Goal: Communication & Community: Answer question/provide support

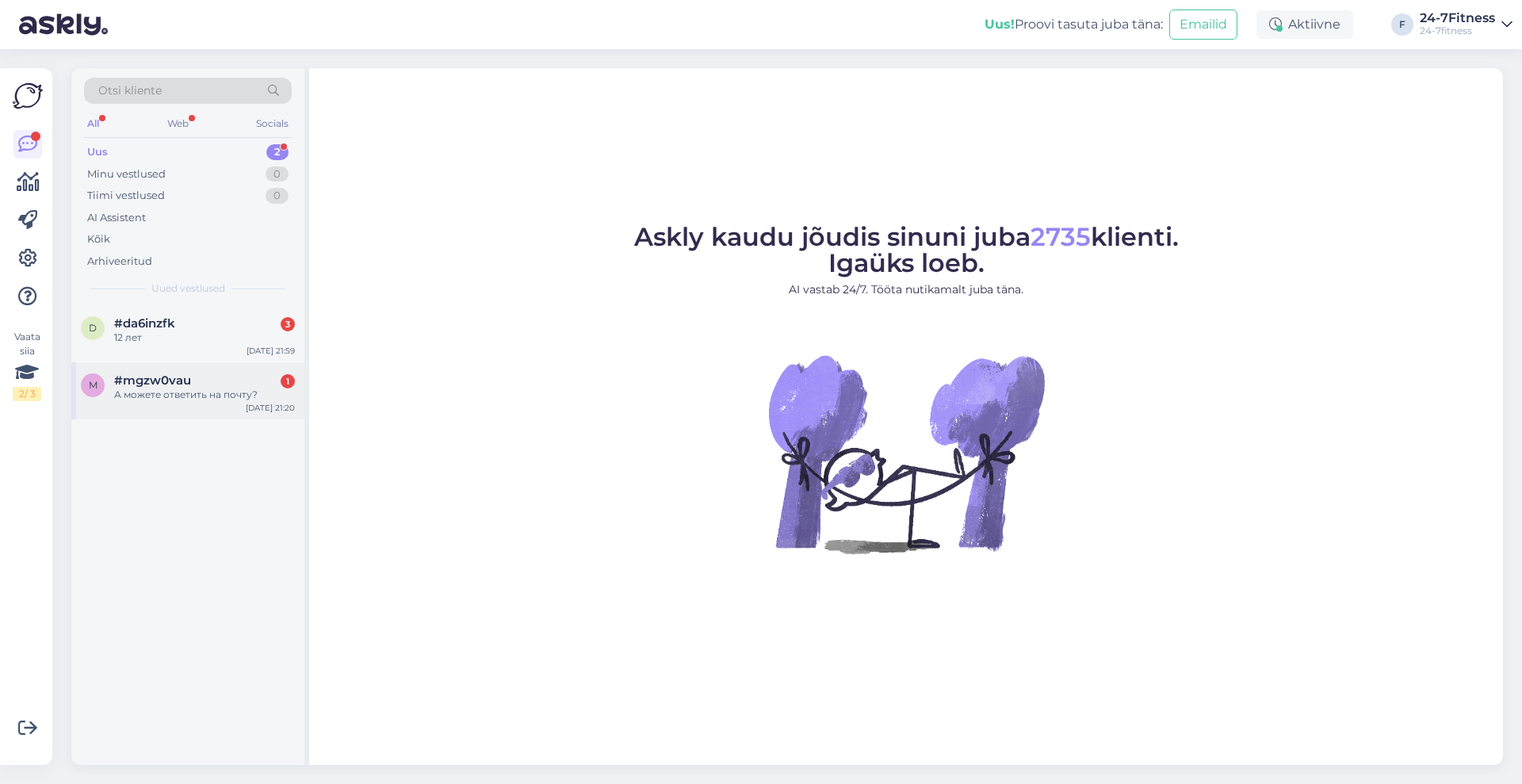
click at [221, 385] on div "#mgzw0vau 1" at bounding box center [204, 380] width 180 height 15
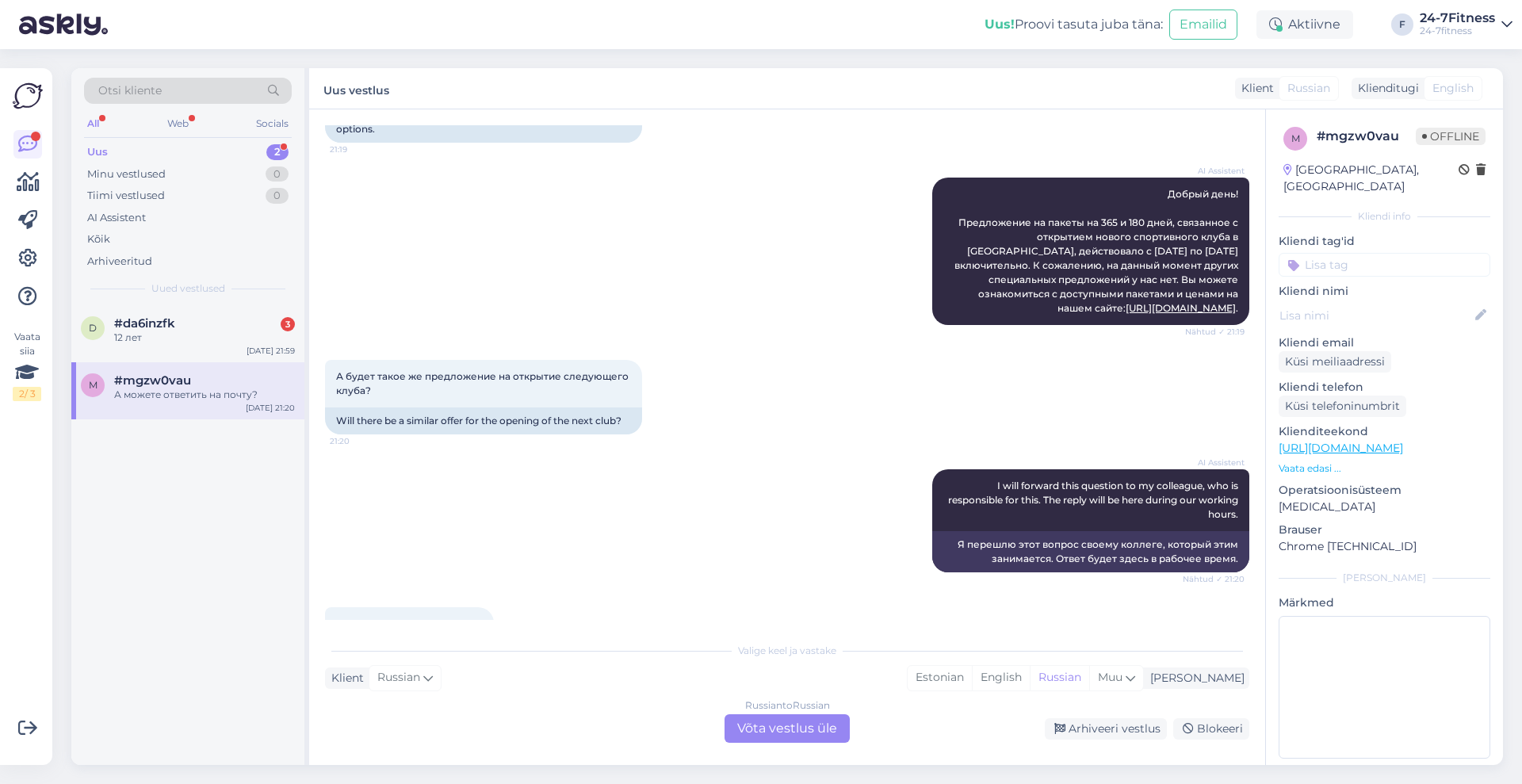
scroll to position [249, 0]
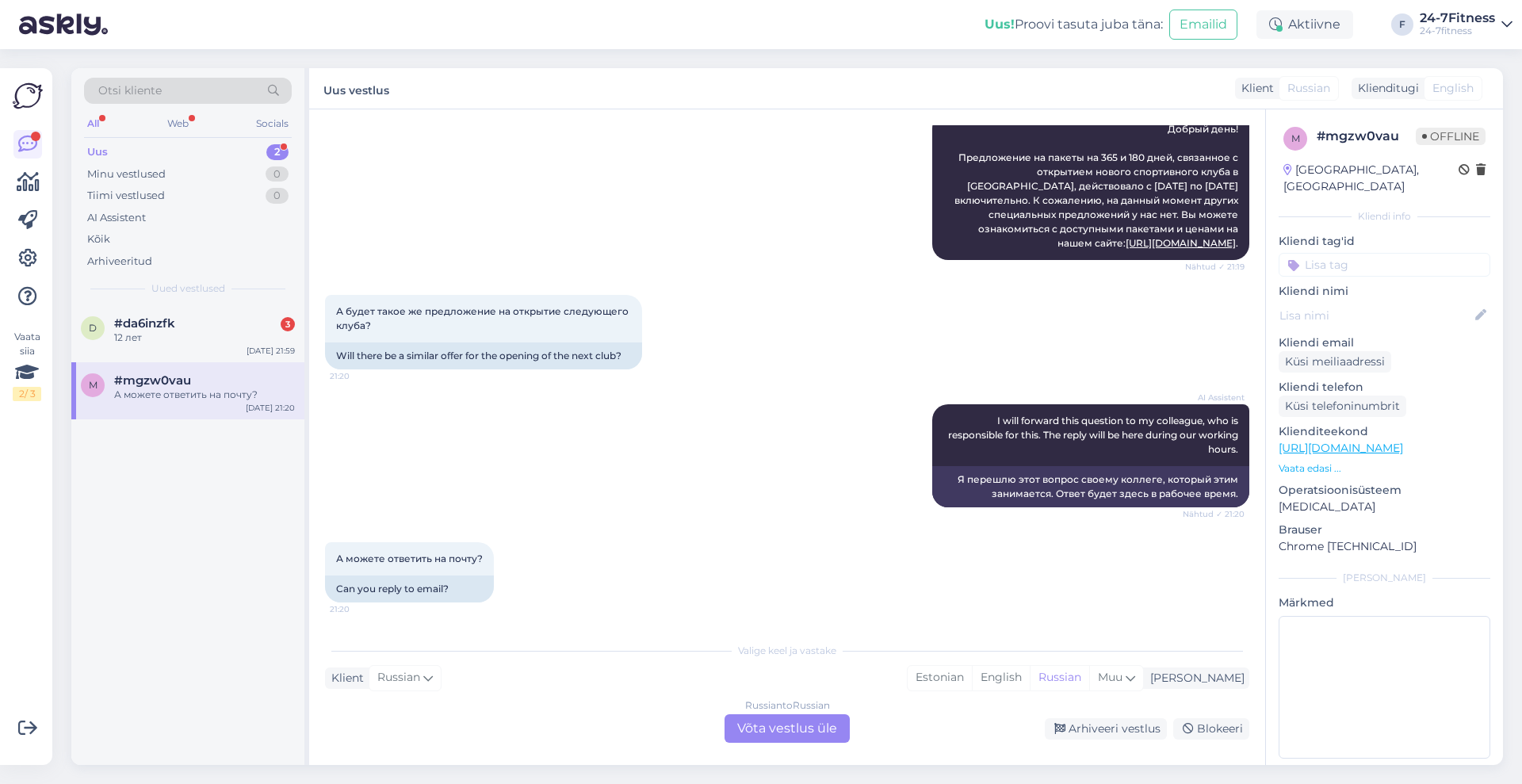
click at [761, 730] on div "Russian to Russian Võta vestlus üle" at bounding box center [787, 728] width 125 height 28
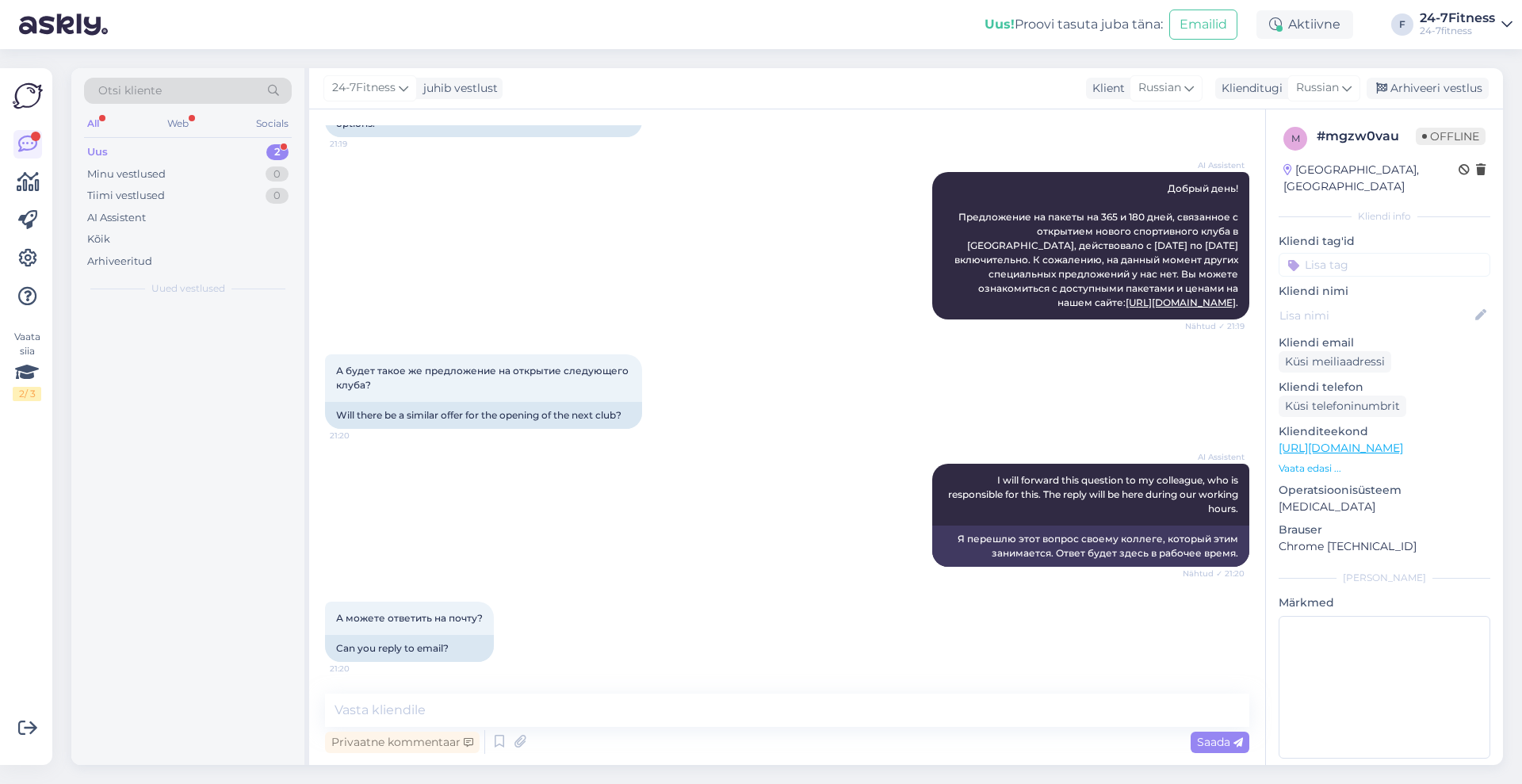
scroll to position [189, 0]
click at [674, 708] on textarea at bounding box center [787, 710] width 924 height 33
click at [379, 713] on textarea "Tere! parau meie" at bounding box center [787, 710] width 924 height 33
click at [396, 706] on textarea "Tere! Parau meie" at bounding box center [787, 710] width 924 height 33
click at [516, 713] on textarea "Tere! Paraku meie" at bounding box center [787, 710] width 924 height 33
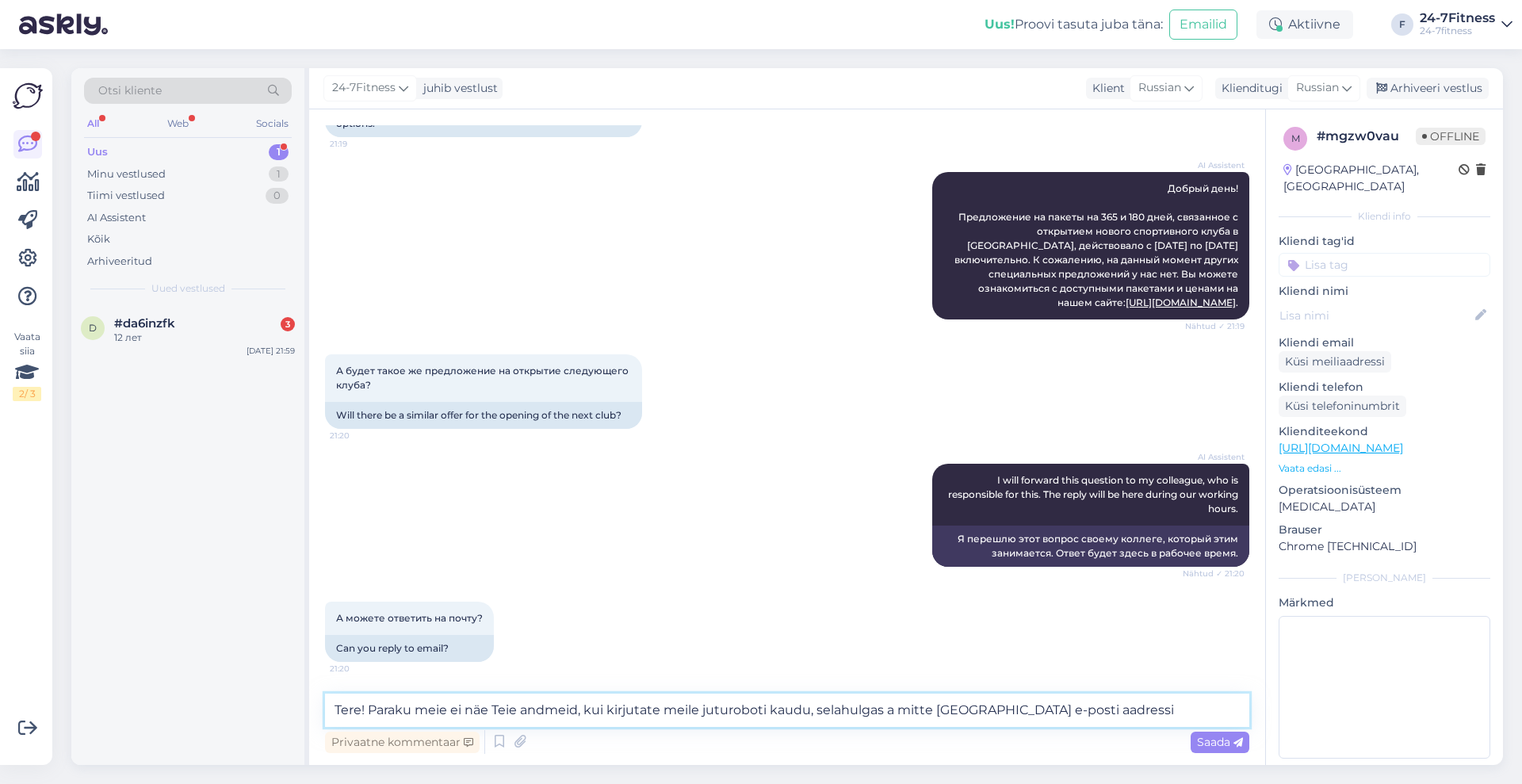
type textarea "Tere! Paraku meie ei näe Teie andmeid, kui kirjutate meile juturoboti kaudu, se…"
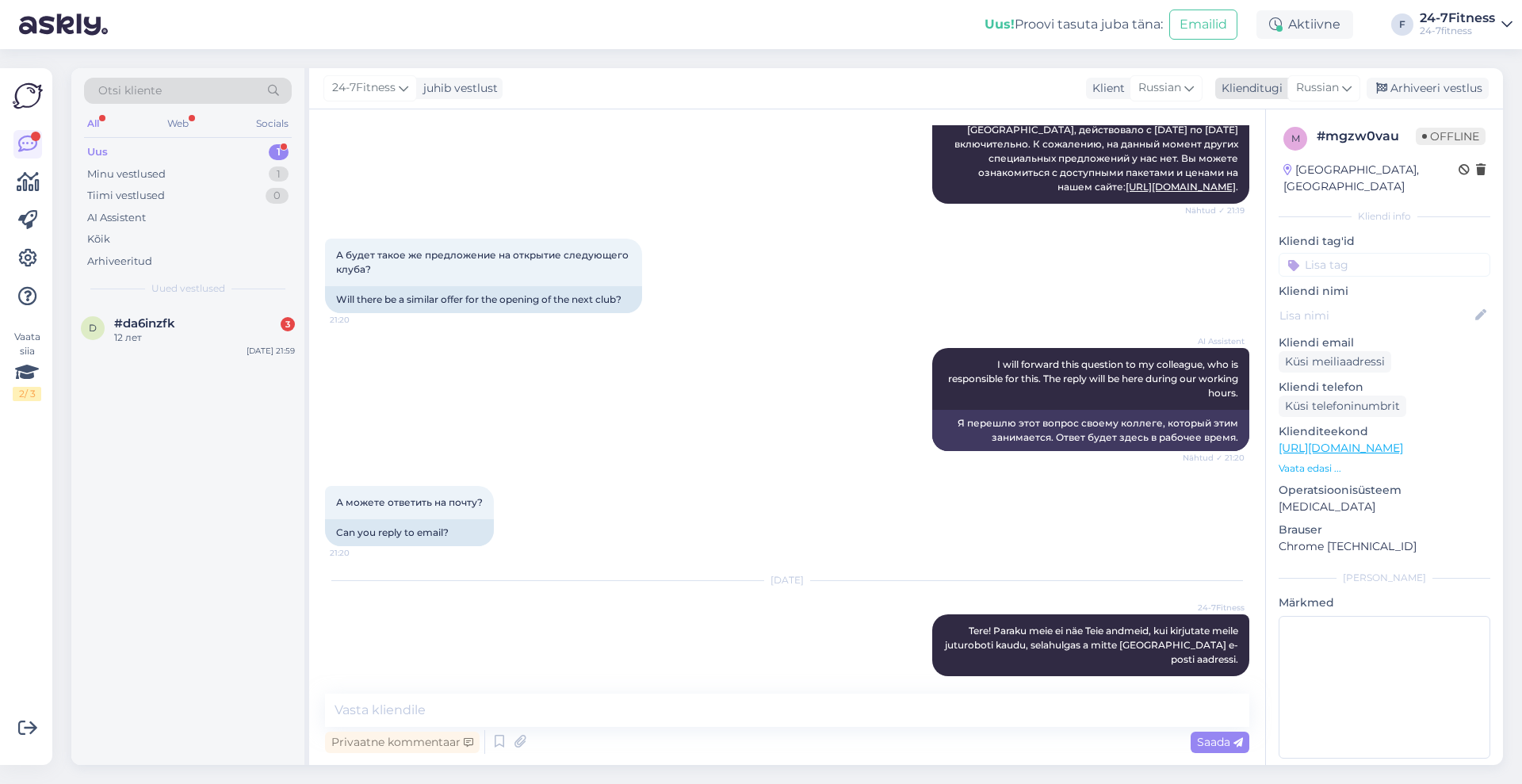
click at [1333, 87] on span "Russian" at bounding box center [1318, 88] width 43 height 18
type input "est"
click at [1290, 158] on link "Estonian" at bounding box center [1289, 159] width 174 height 25
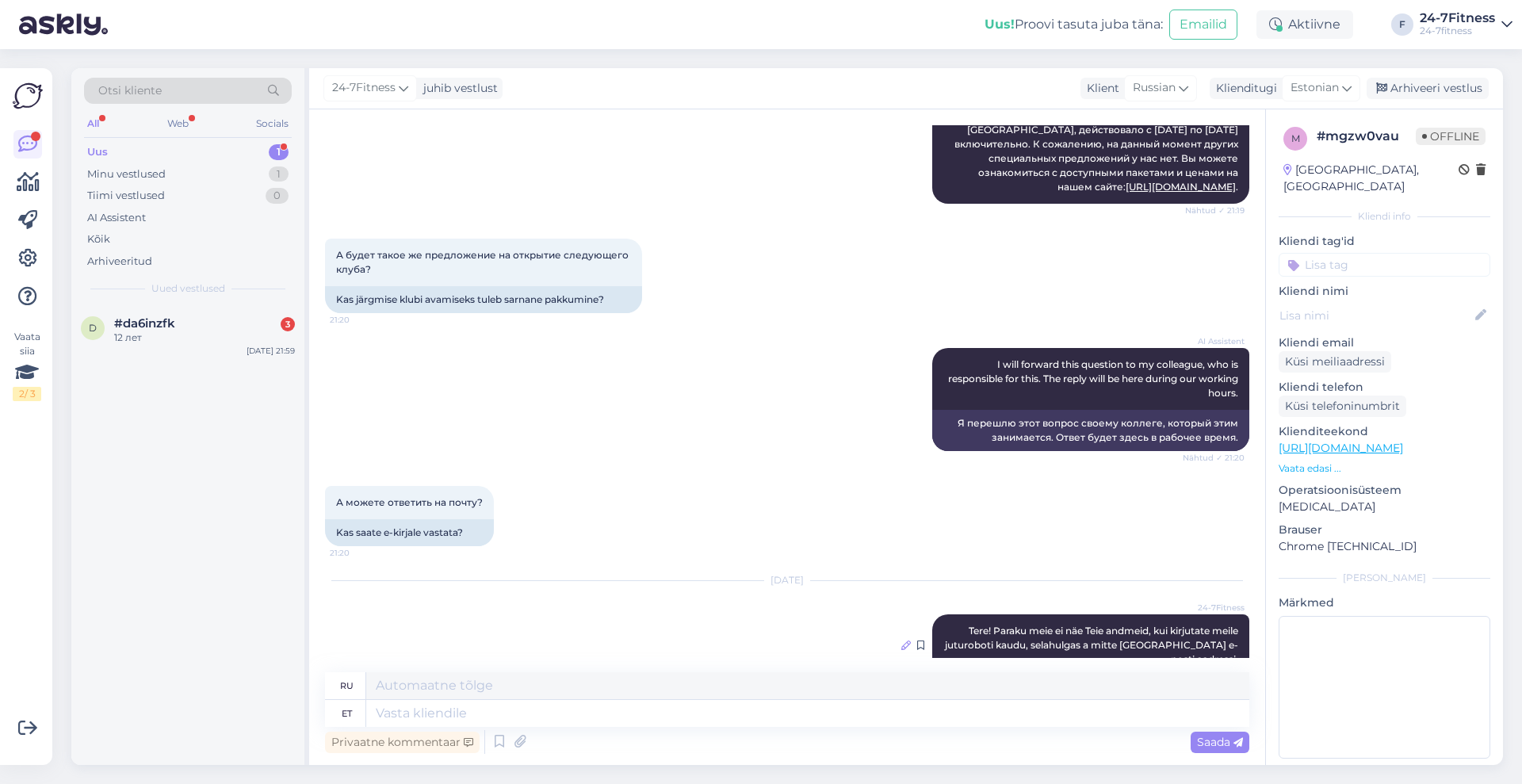
click at [902, 641] on icon at bounding box center [907, 646] width 10 height 10
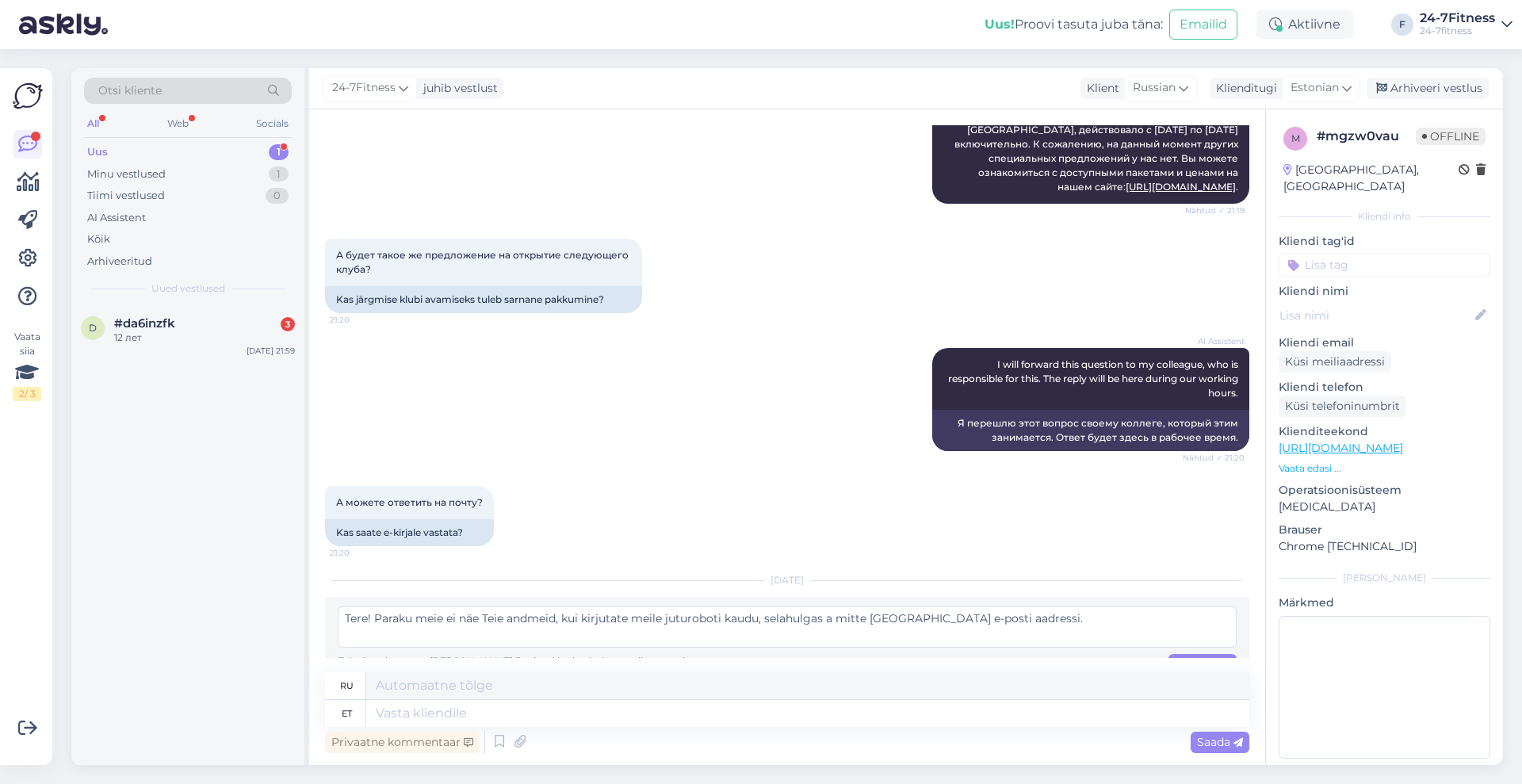
drag, startPoint x: 1005, startPoint y: 621, endPoint x: 288, endPoint y: 604, distance: 717.2
click at [288, 604] on div "Otsi kliente All Web Socials Uus 1 Minu vestlused 1 Tiimi vestlused 0 AI Assist…" at bounding box center [787, 416] width 1432 height 697
click at [473, 717] on textarea at bounding box center [808, 713] width 883 height 27
paste textarea "Tere! Paraku meie ei näe Teie andmeid, kui kirjutate meile juturoboti kaudu, se…"
type textarea "Tere! Paraku meie ei näe Teie andmeid, kui kirjutate meile juturoboti kaudu, se…"
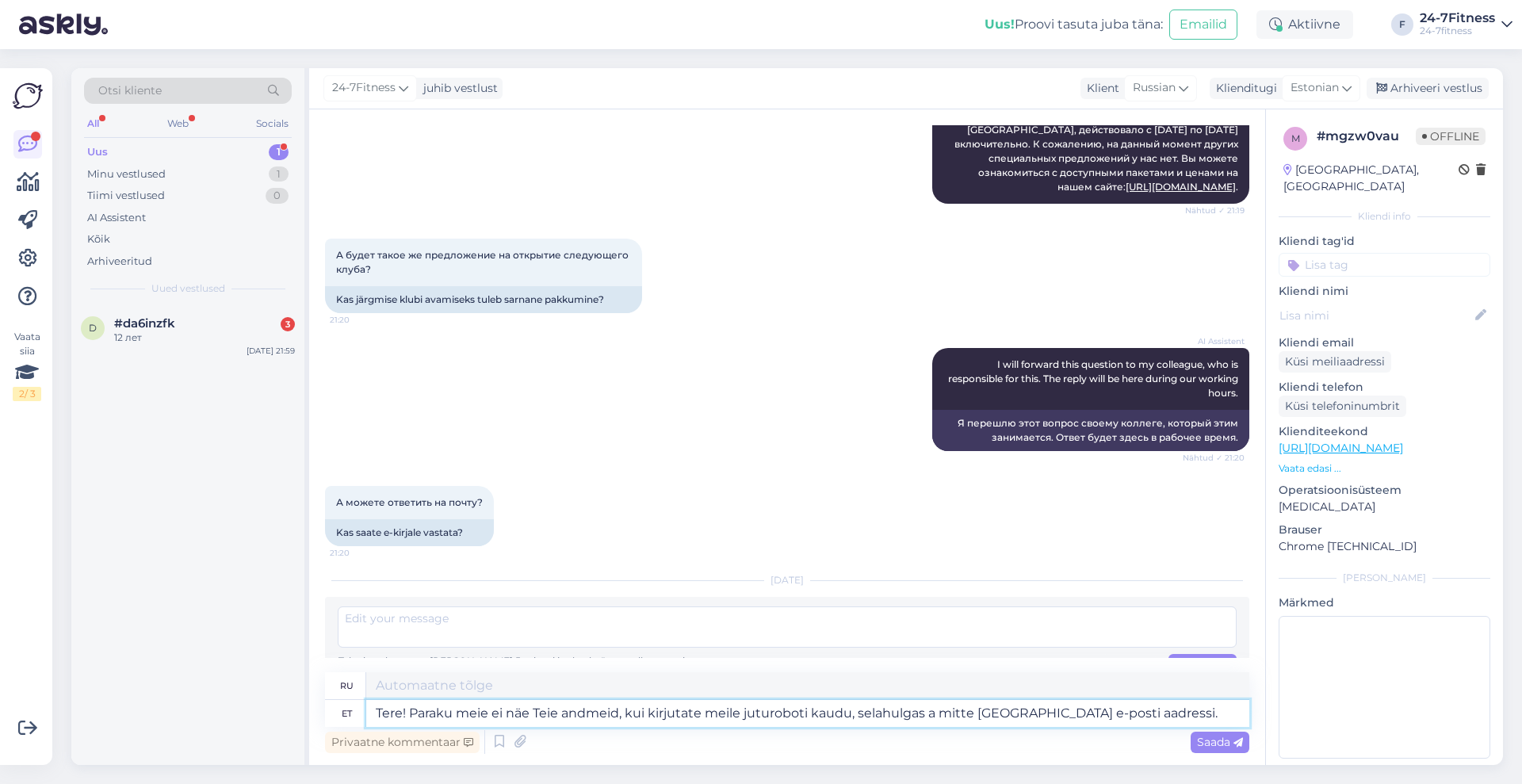
type textarea "Здравствуйте! К сожалению, когда вы пишете нам через чат-бот, мы не видим ваши …"
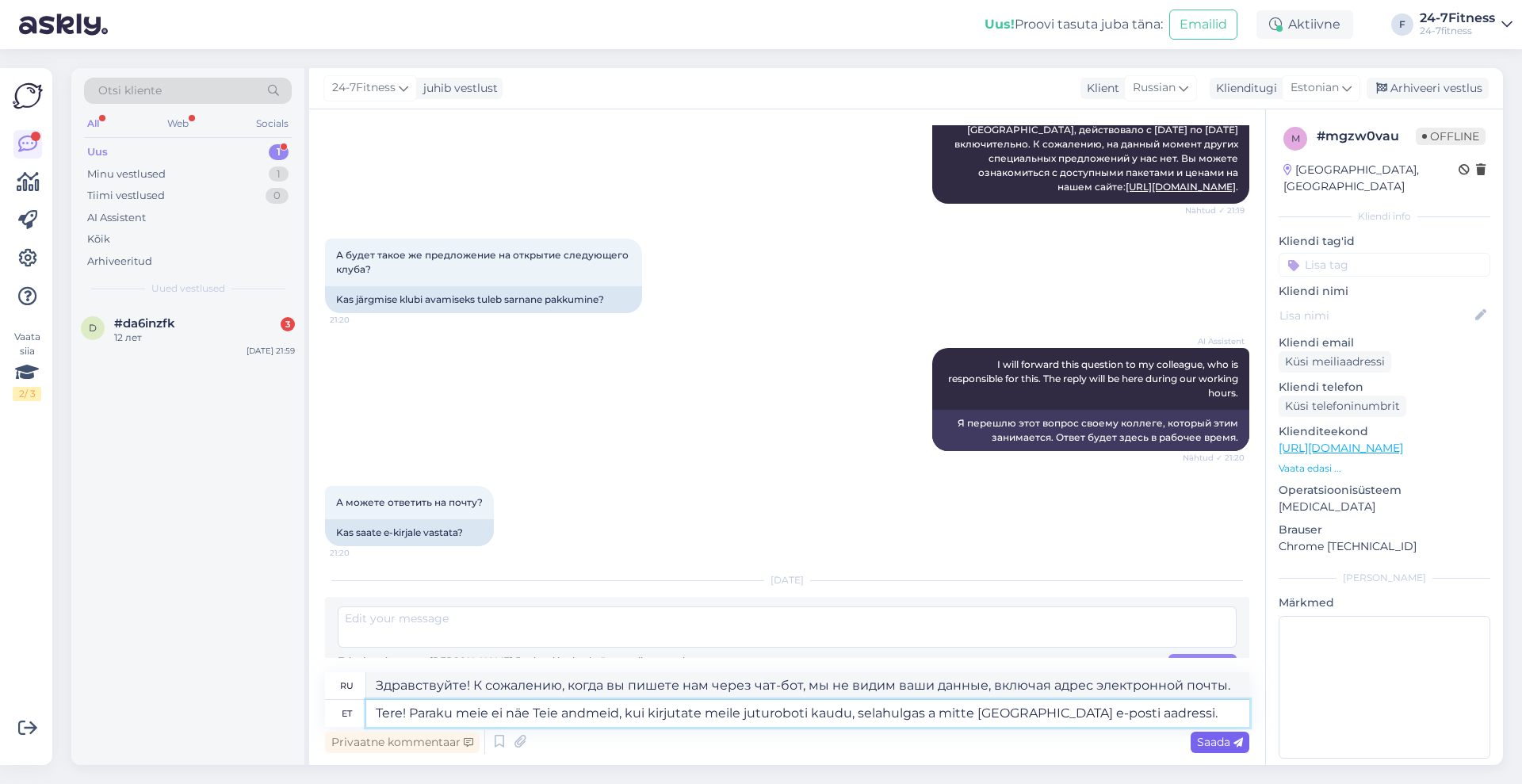
type textarea "Tere! Paraku meie ei näe Teie andmeid, kui kirjutate meile juturoboti kaudu, se…"
click at [1220, 743] on span "Saada" at bounding box center [1219, 742] width 46 height 15
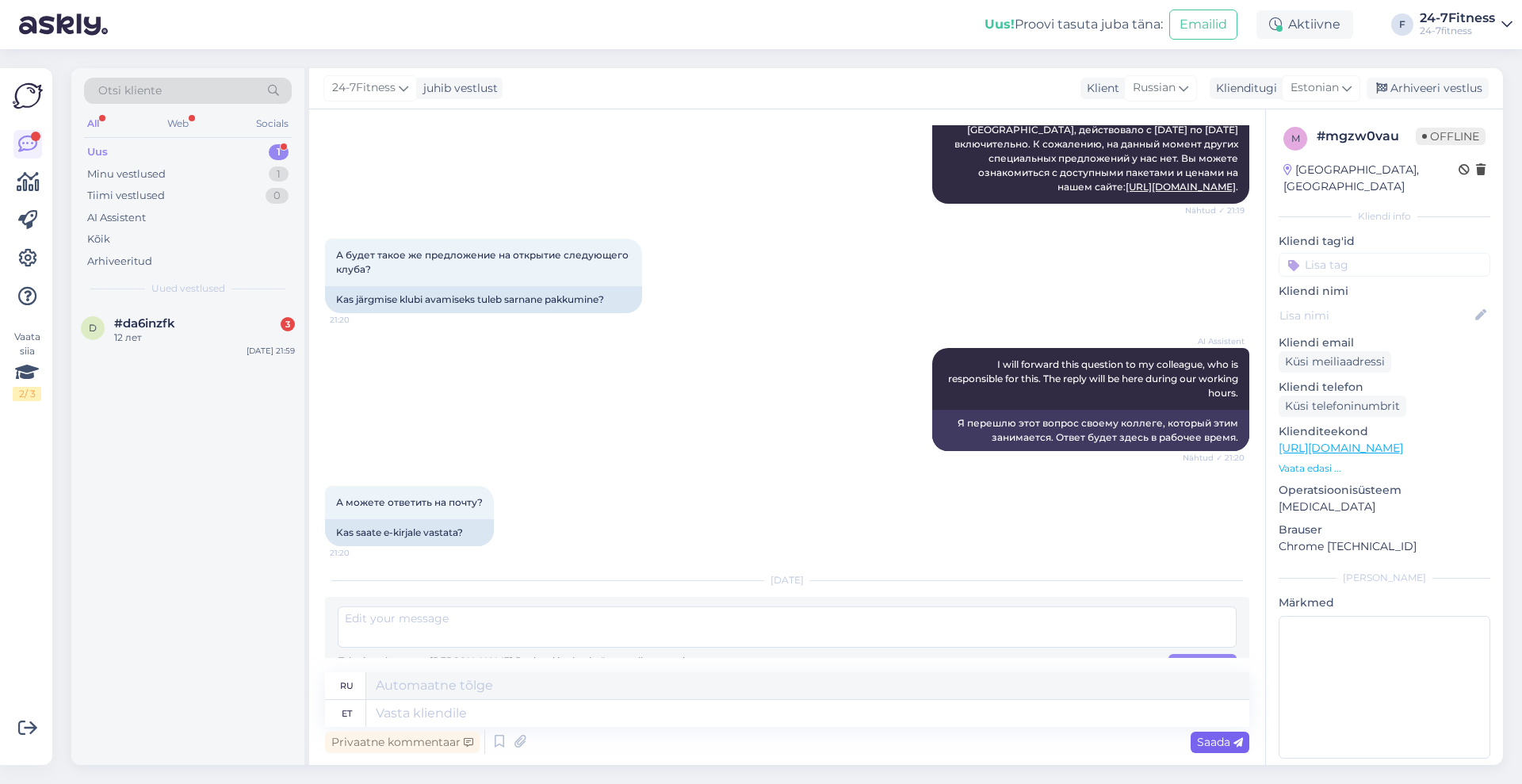
scroll to position [470, 0]
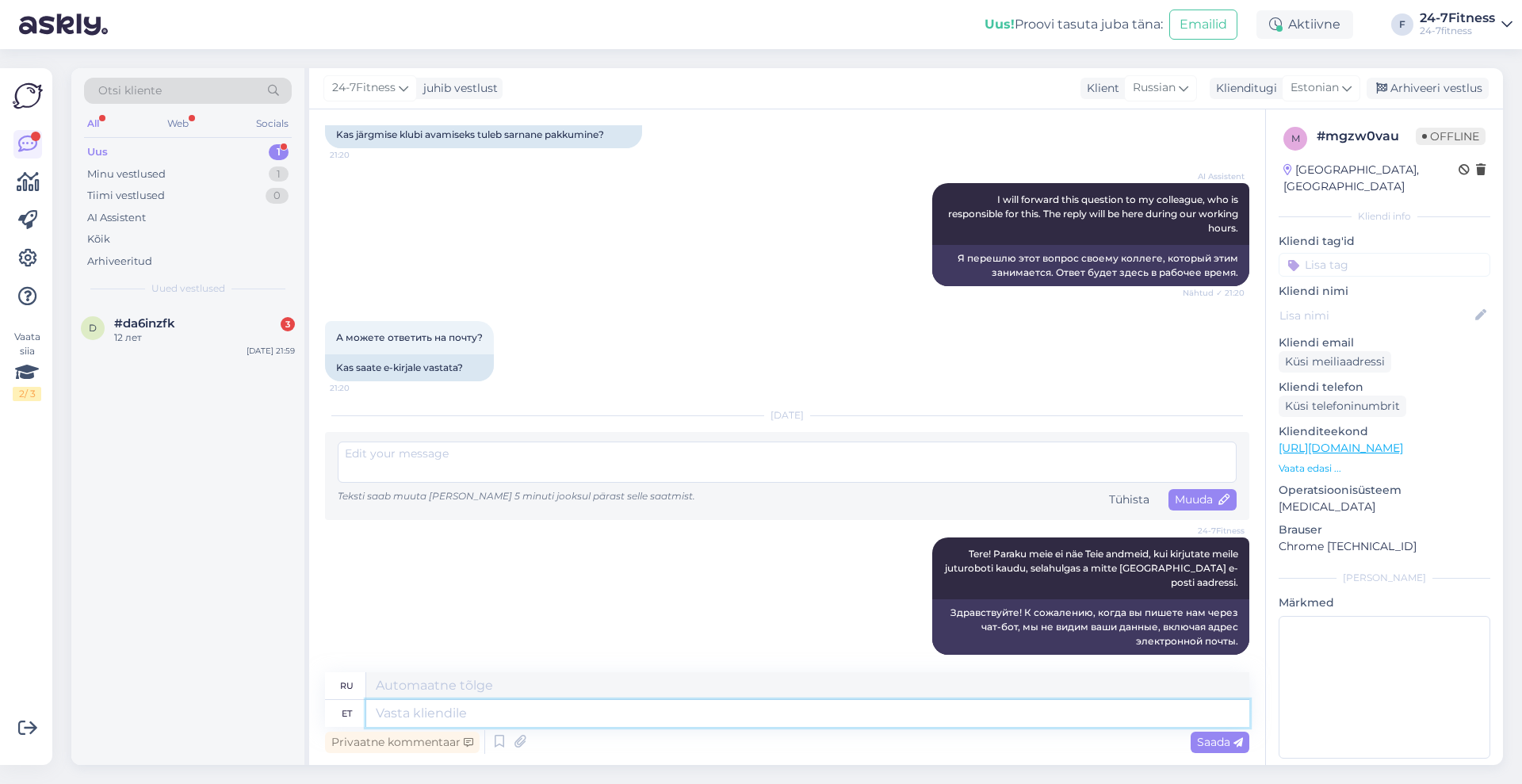
click at [922, 714] on textarea at bounding box center [808, 713] width 883 height 27
type textarea "Seoses"
type textarea "Касательно"
type textarea "Seoses meie"
type textarea "О нас"
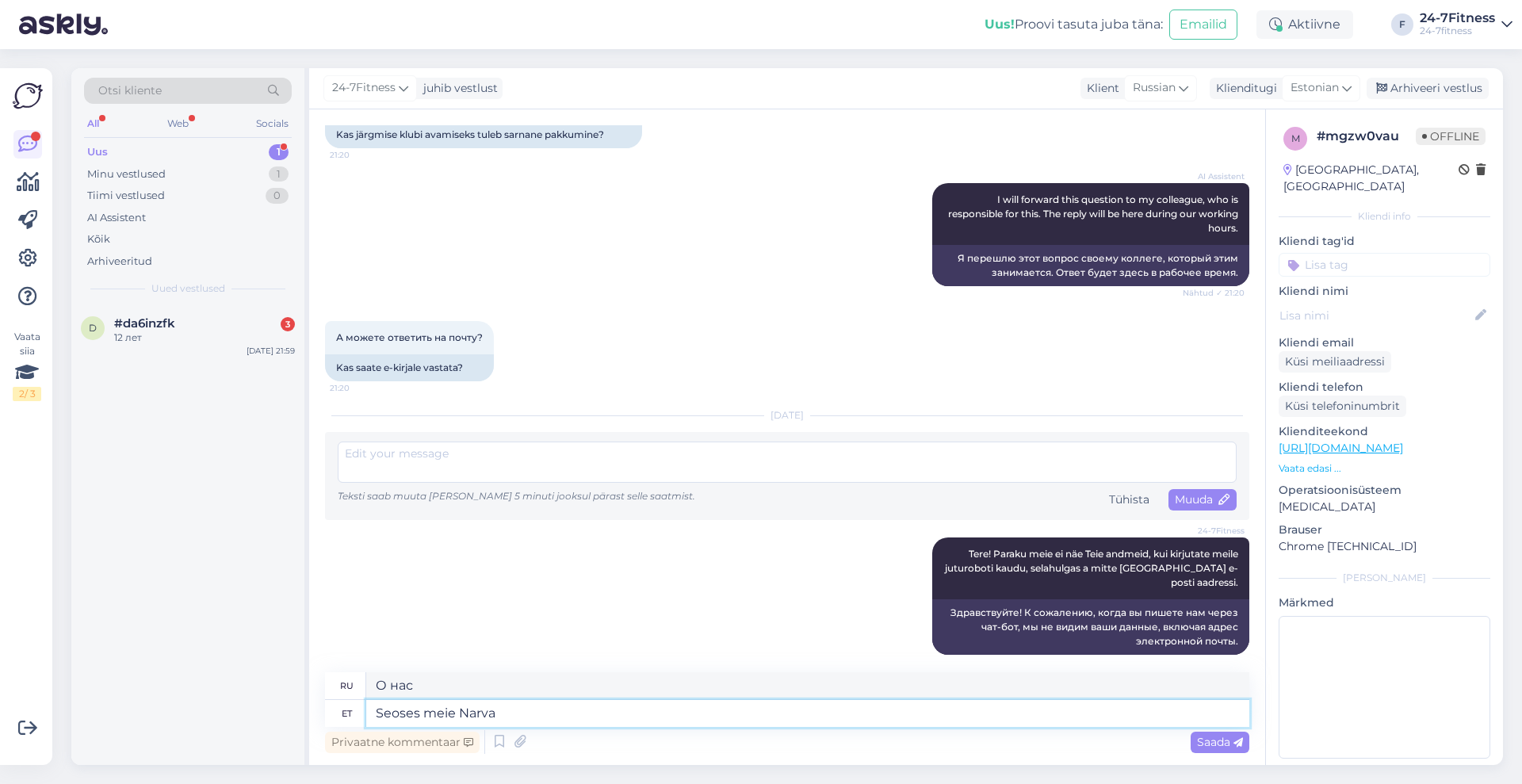
type textarea "Seoses meie Narva"
type textarea "Что касается нашей Нарвы"
type textarea "Seoses meie Narva spordiklubi av"
type textarea "О нашем Нарвском спортивном клубе"
type textarea "Seoses meie Narva spordiklubi avamisega"
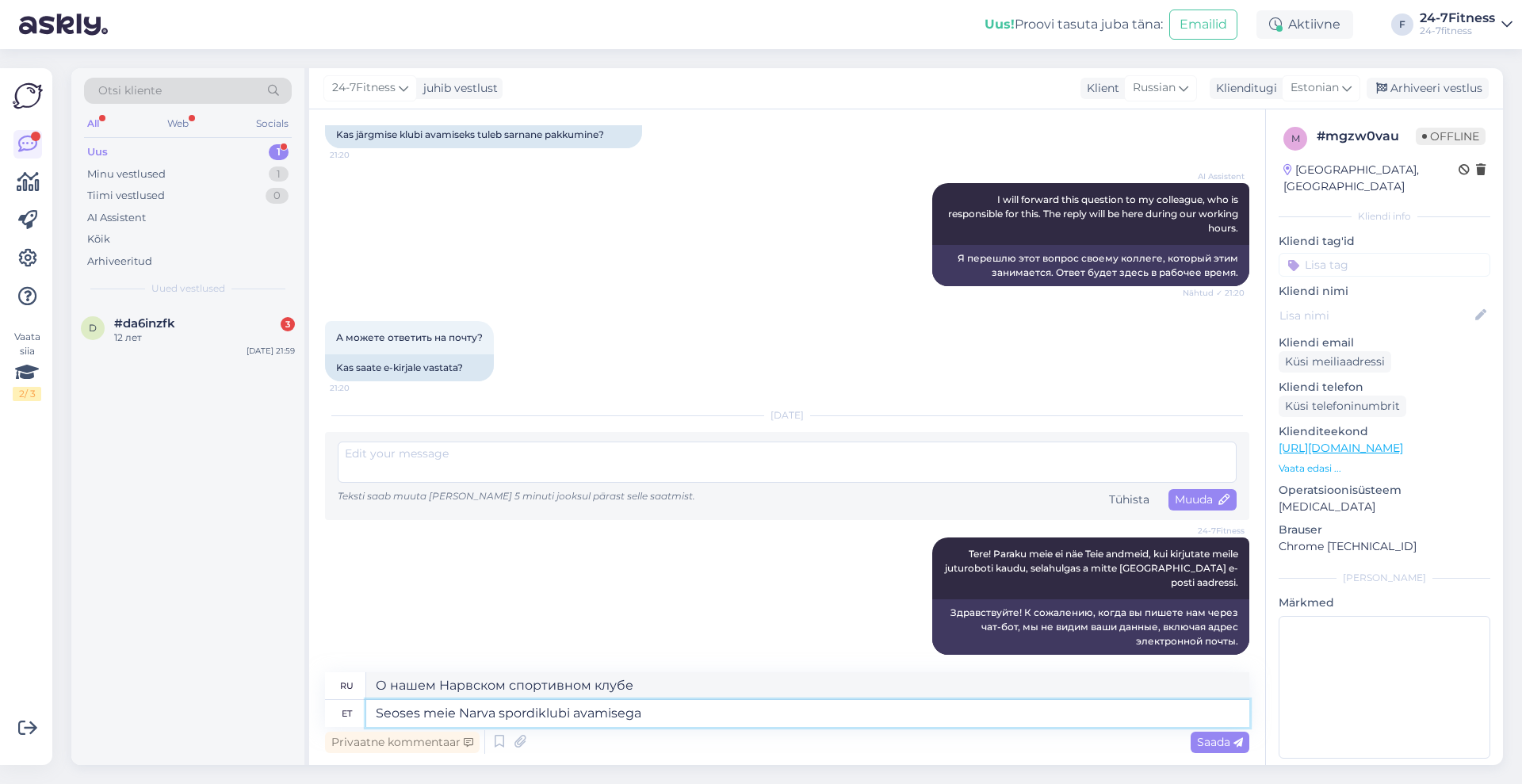
type textarea "В связи с открытием нашего Нарвского спортивного клуба"
paste textarea "Tere! Paraku meie ei näe Teie andmeid, kui kirjutate meile juturoboti kaudu, se…"
type textarea "Seoses meie Narva spordiklubi avamisega Tere! Paraku meie ei näe Teie andmeid, …"
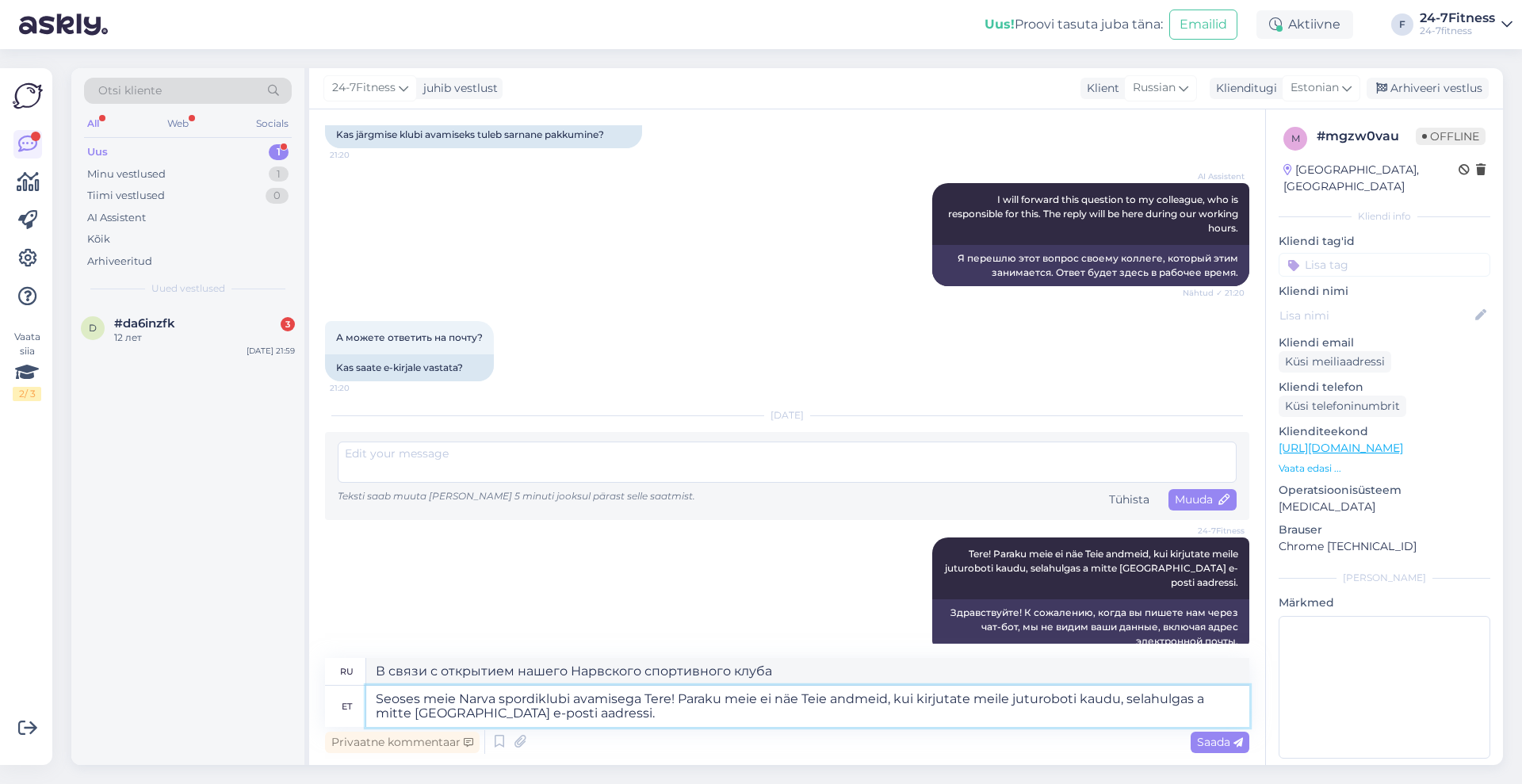
type textarea "По поводу открытия нашего Нарвского спортивного клуба Здравствуйте! К сожалению…"
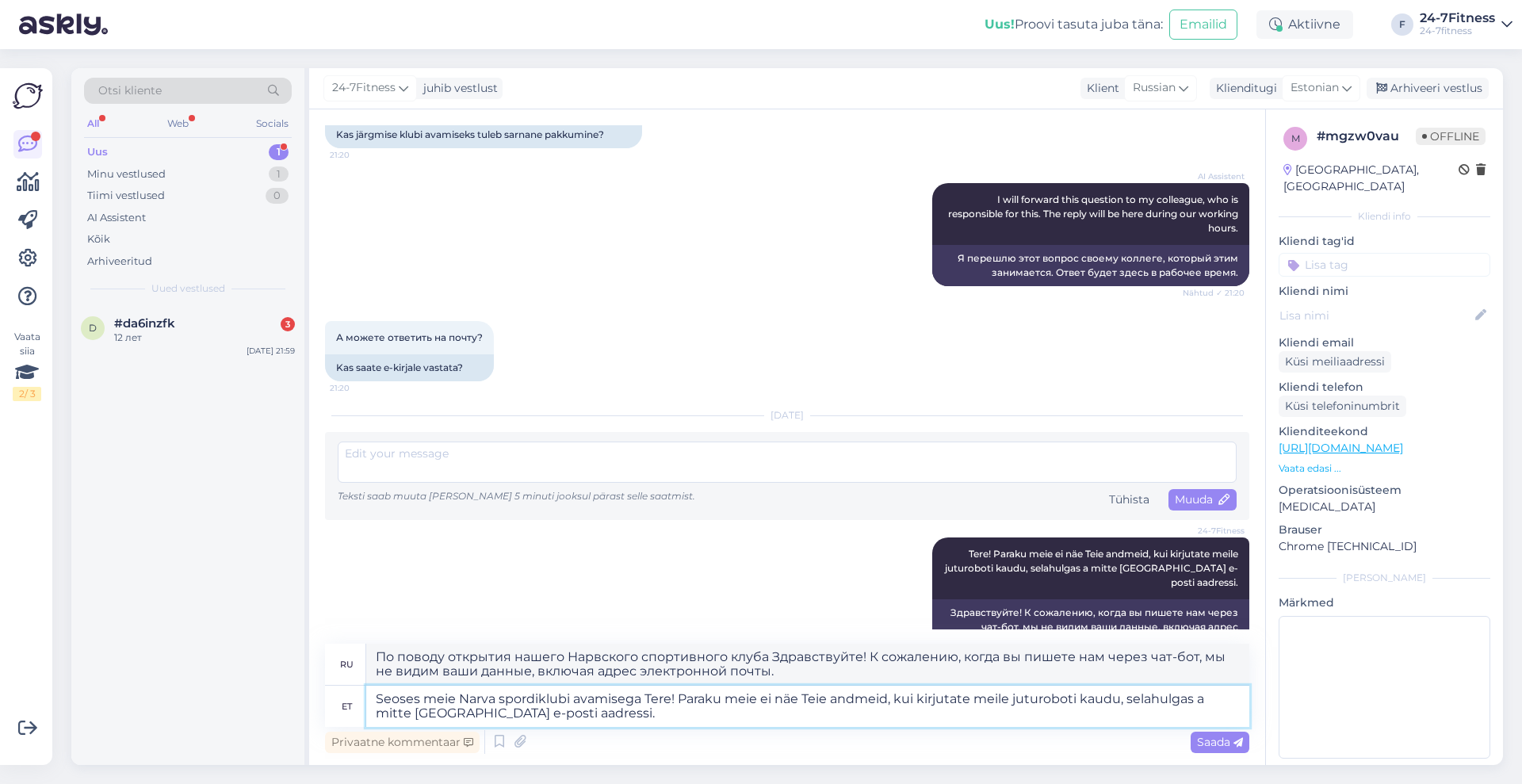
drag, startPoint x: 647, startPoint y: 697, endPoint x: 669, endPoint y: 738, distance: 46.5
click at [669, 738] on div "ru По поводу открытия нашего Нарвского спортивного клуба Здравствуйте! К сожале…" at bounding box center [787, 701] width 924 height 114
type textarea "Seoses meie Narva spordiklubi avamisega"
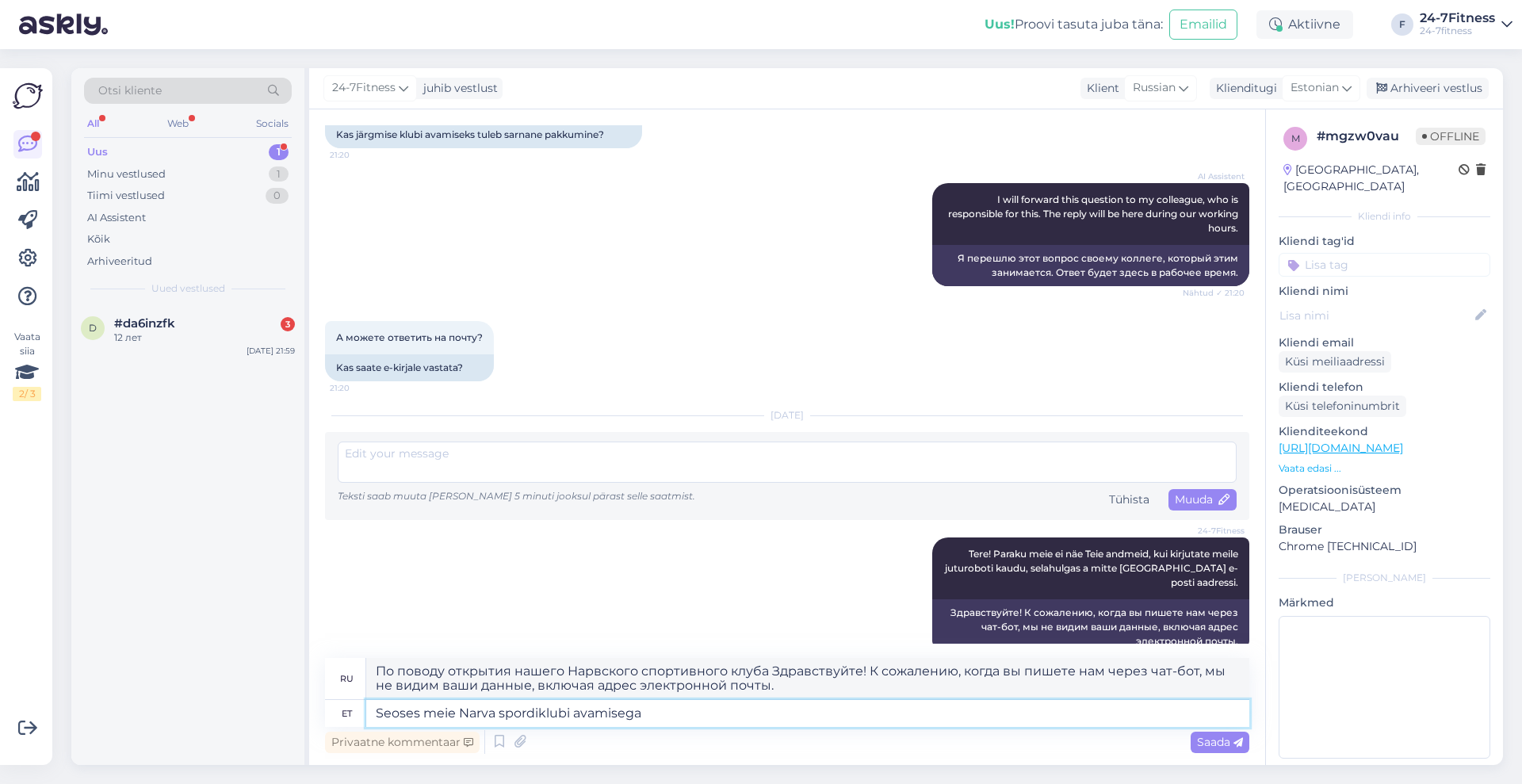
type textarea "В связи с открытием нашего Нарвского спортивного клуба"
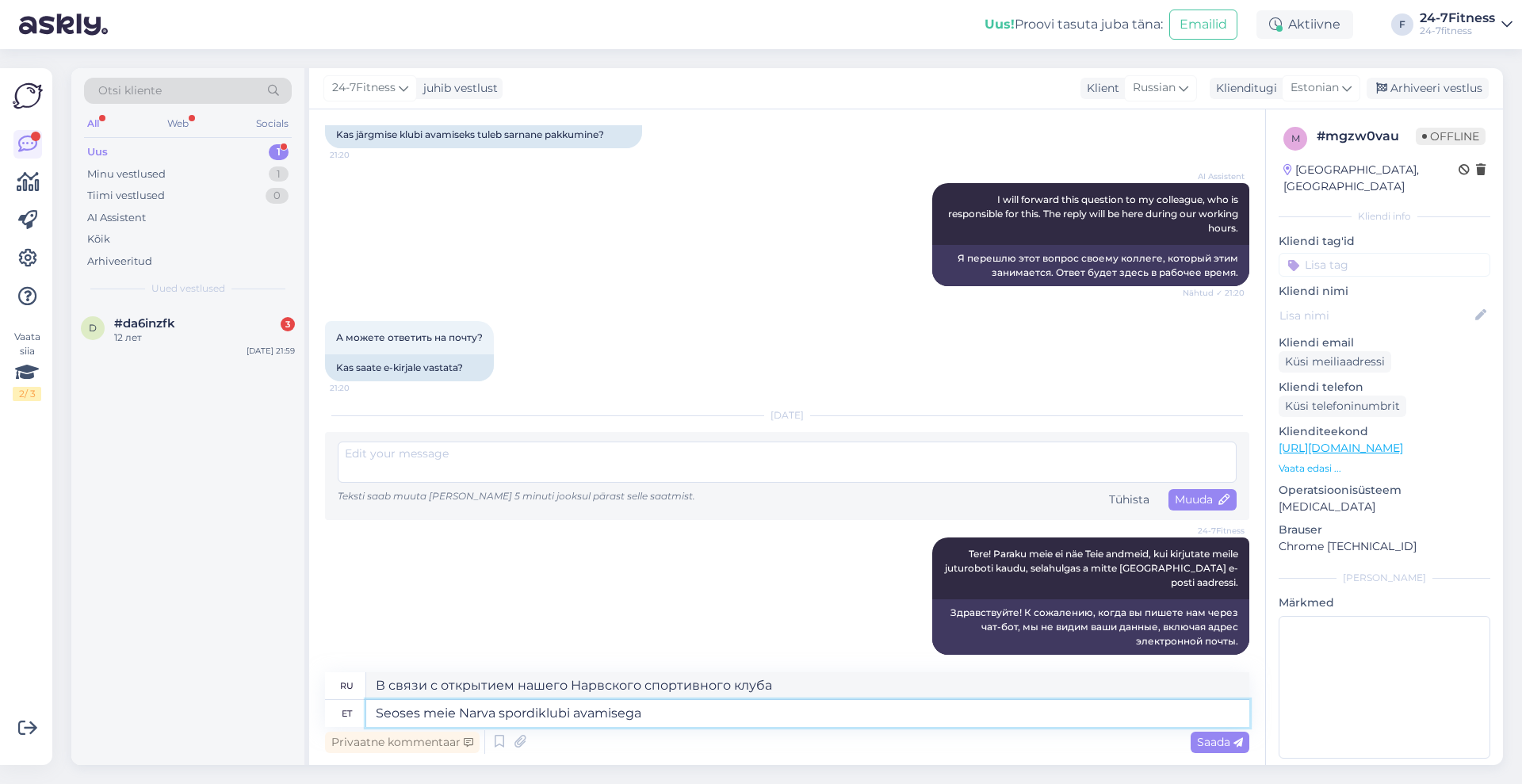
paste textarea "Sooduspakkumises on 90 päeva ja 365 päeva paketid. Soodushind läheb üles 02.10 …"
type textarea "Seoses meie Narva spordiklubi avamisega Sooduspakkumises on 90 päeva ja 365 päe…"
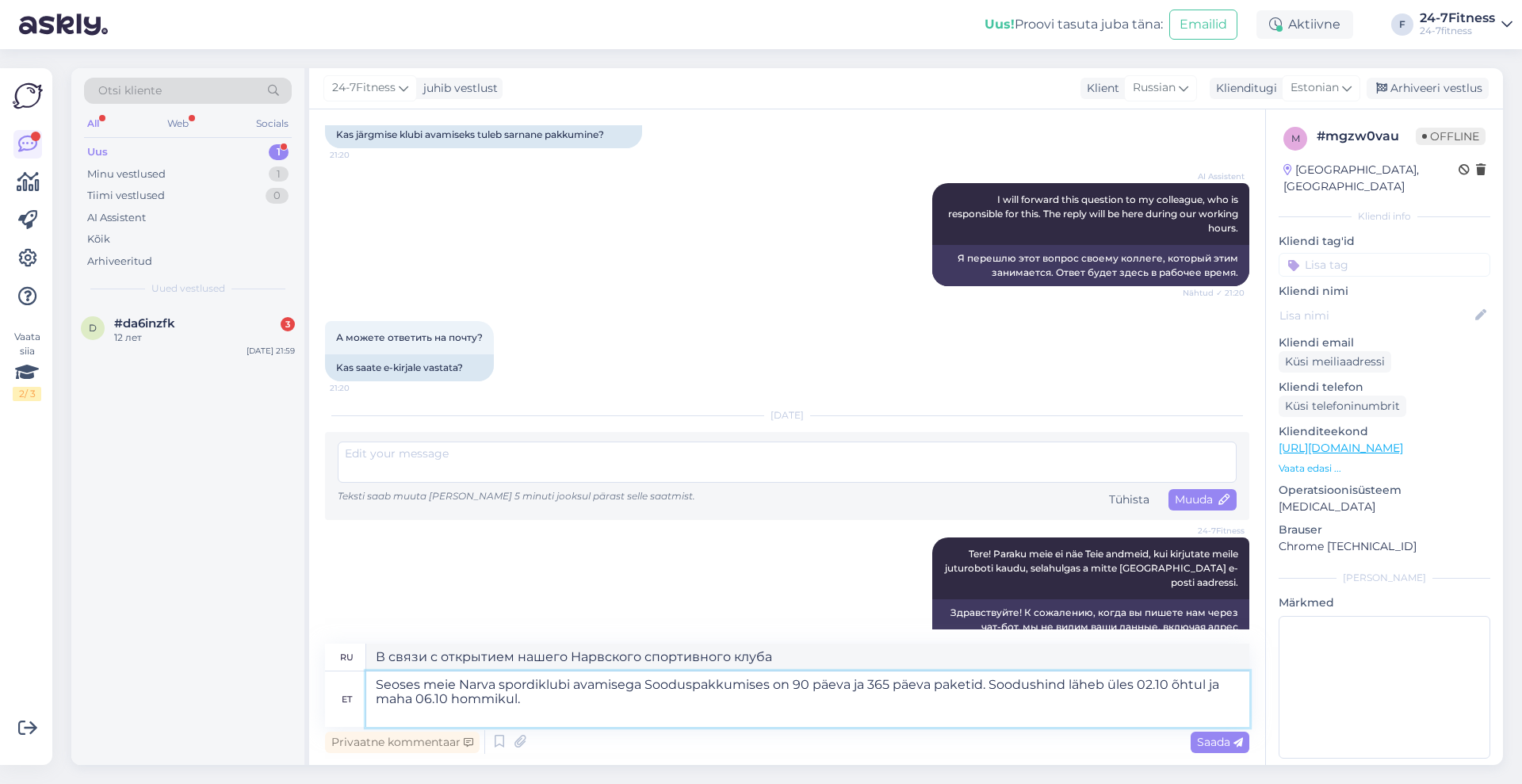
click at [645, 689] on textarea "Seoses meie Narva spordiklubi avamisega Sooduspakkumises on 90 päeva ja 365 päe…" at bounding box center [808, 699] width 883 height 56
type textarea "В связи с открытием нашего Нарвского спортивного клуба, скидка распространяется…"
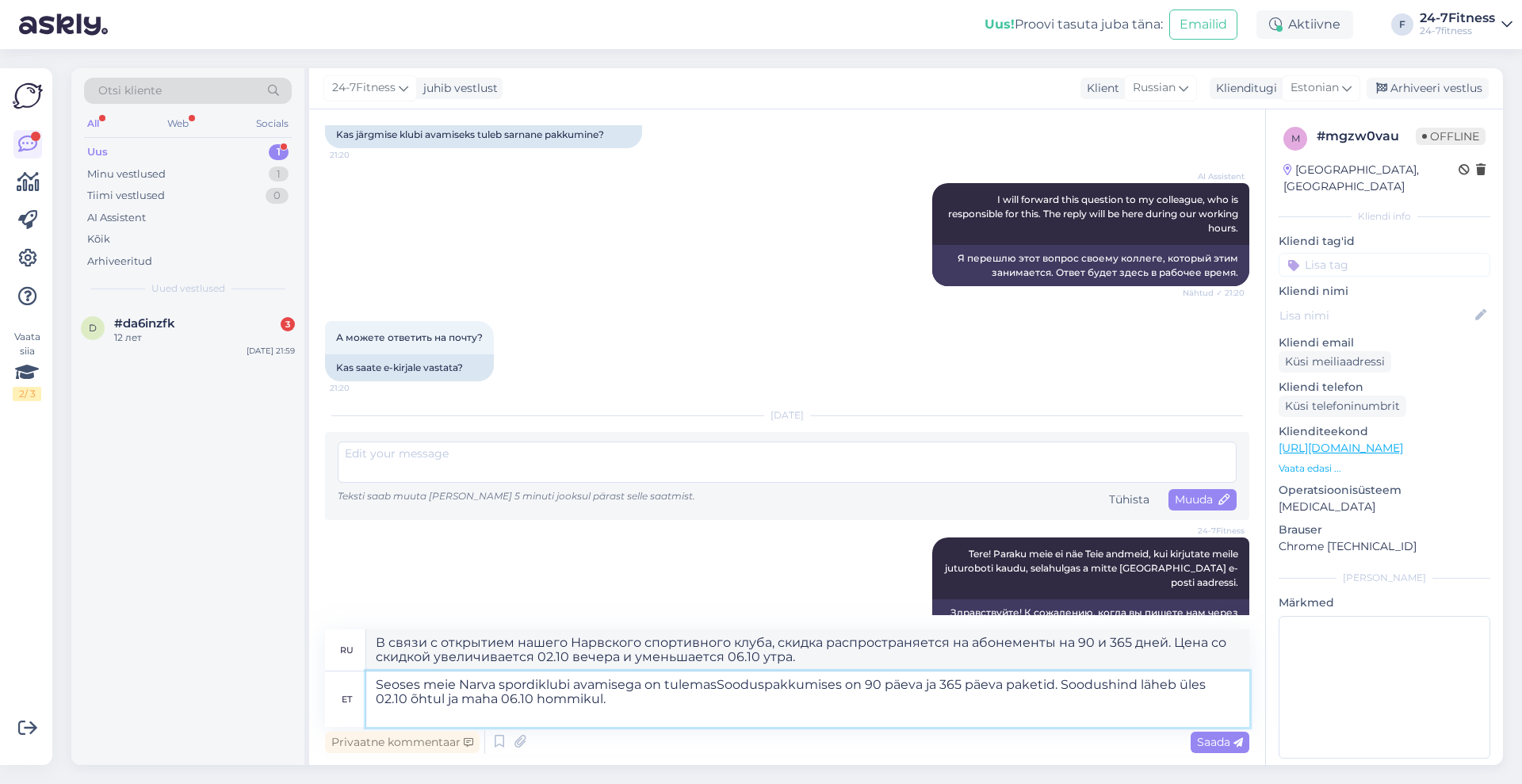
type textarea "Seoses meie Narva spordiklubi avamisega on tulemas Sooduspakkumises on 90 päeva…"
type textarea "В связи с открытием нашего Нарвского спортивного клуба действует специальное пр…"
click at [728, 679] on textarea "Seoses meie Narva spordiklubi avamisega on tulemas Sooduspakkumises on 90 päeva…" at bounding box center [808, 699] width 883 height 56
type textarea "Seoses meie Narva spordiklubi avamisega on tulemas sooduspakkumises on 90 päeva…"
click at [838, 677] on textarea "Seoses meie Narva spordiklubi avamisega on tulemas sooduspakkumises on 90 päeva…" at bounding box center [808, 699] width 883 height 56
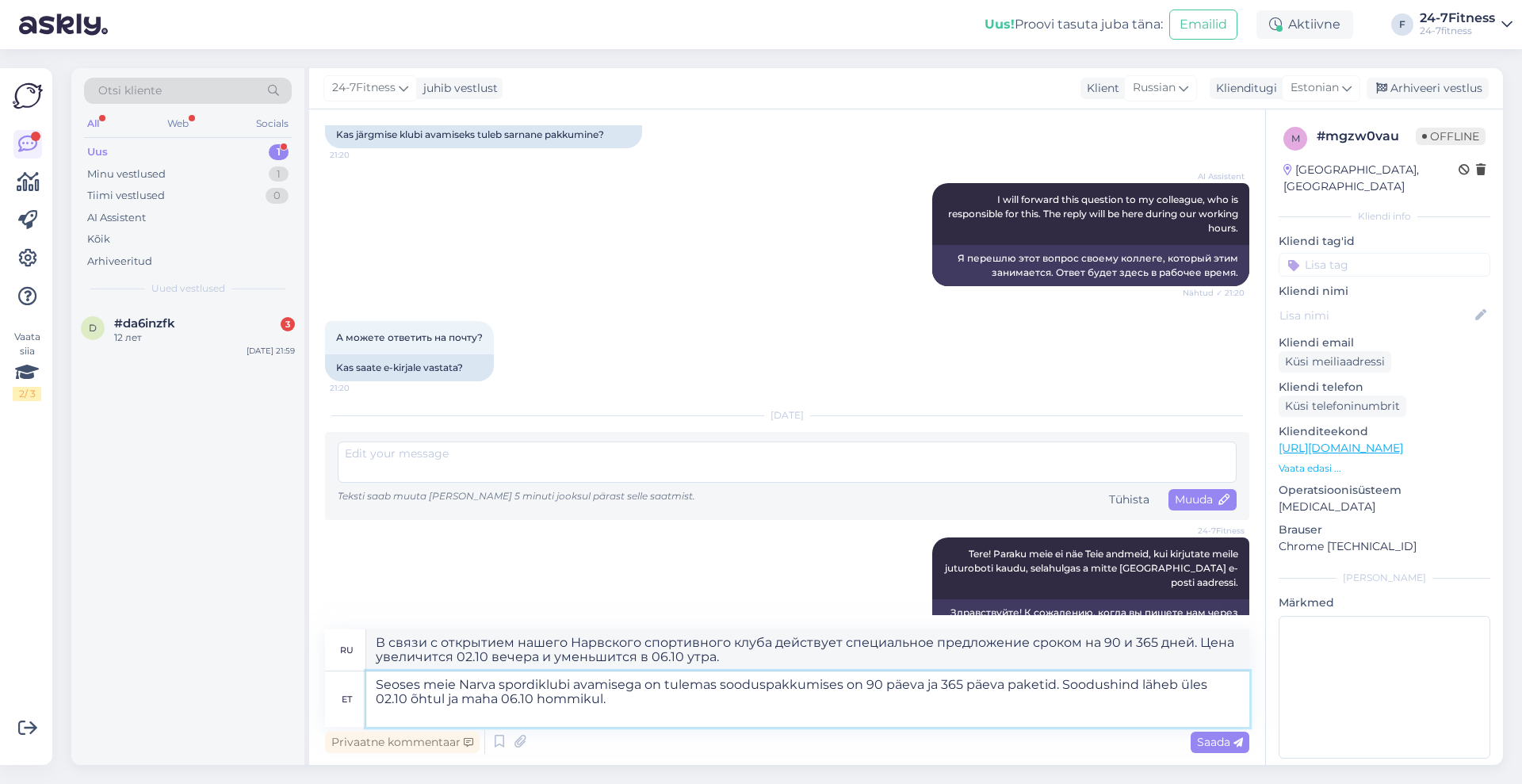
type textarea "В связи с открытием нашего Нарвского спортивного клуба мы предлагаем специально…"
type textarea "Seoses meie Narva spordiklubi avamisega on tulemas sooduspakkumi on 90 päeva ja…"
type textarea "В связи с открытием Нарвского спортивного клуба мы предлагаем специальное предл…"
type textarea "Seoses meie Narva spordiklubi avamisega on tulemas sooduspakkumine on 90 päeva …"
type textarea "В связи с открытием Нарвского спортивного клуба мы предлагаем специальное предл…"
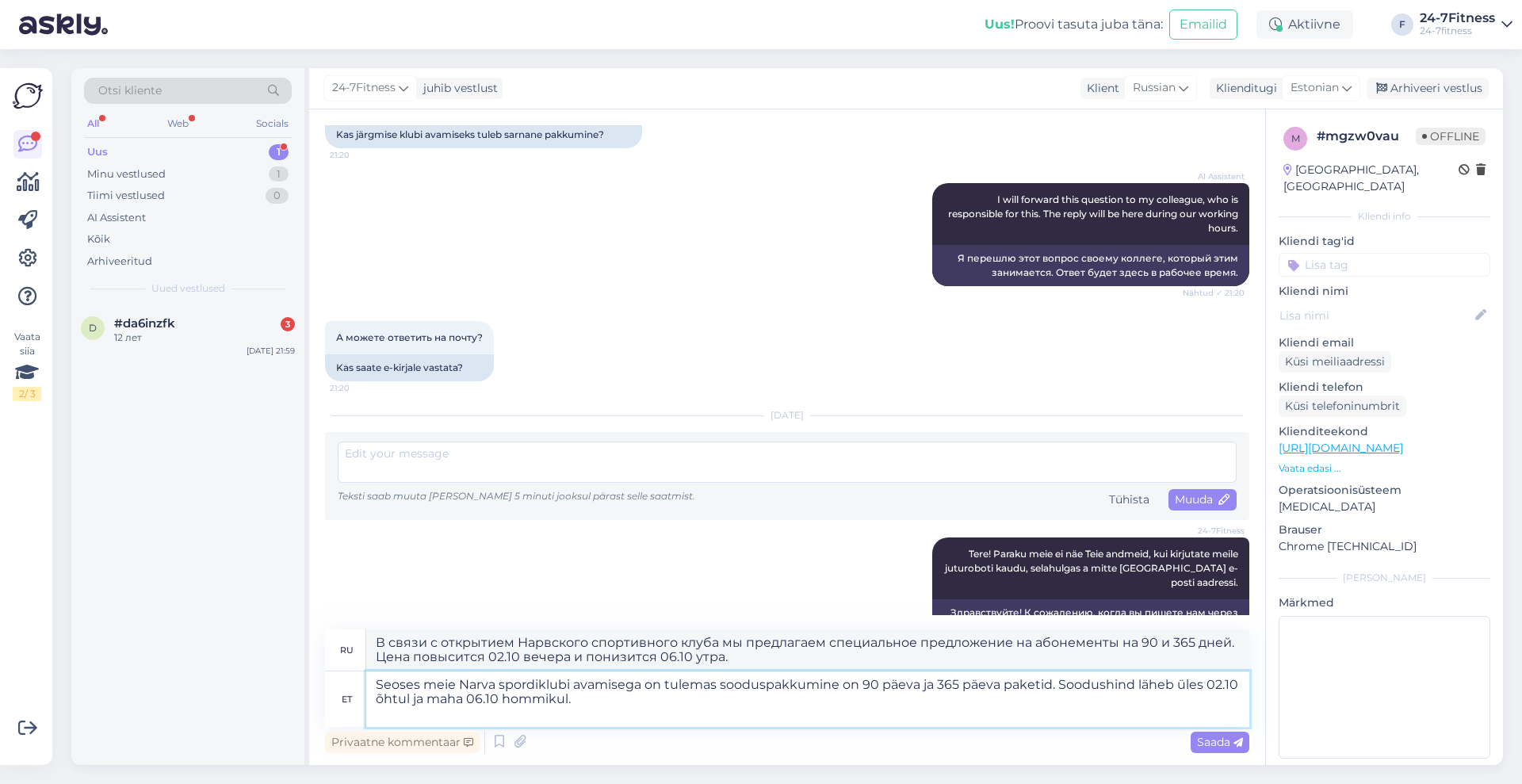
click at [1051, 685] on textarea "Seoses meie Narva spordiklubi avamisega on tulemas sooduspakkumine on 90 päeva …" at bounding box center [808, 699] width 883 height 56
type textarea "Seoses meie Narva spordiklubi avamisega on tulemas sooduspakkumine on 90 päeva …"
type textarea "В связи с открытием нашего Нарвского спортивного клуба мы предлагаем специально…"
type textarea "Seoses meie Narva spordiklubi avamisega on tulemas sooduspakkumine on 90 päeva …"
type textarea "В связи с открытием Нарвского спортивного клуба мы предлагаем скидку на абонеме…"
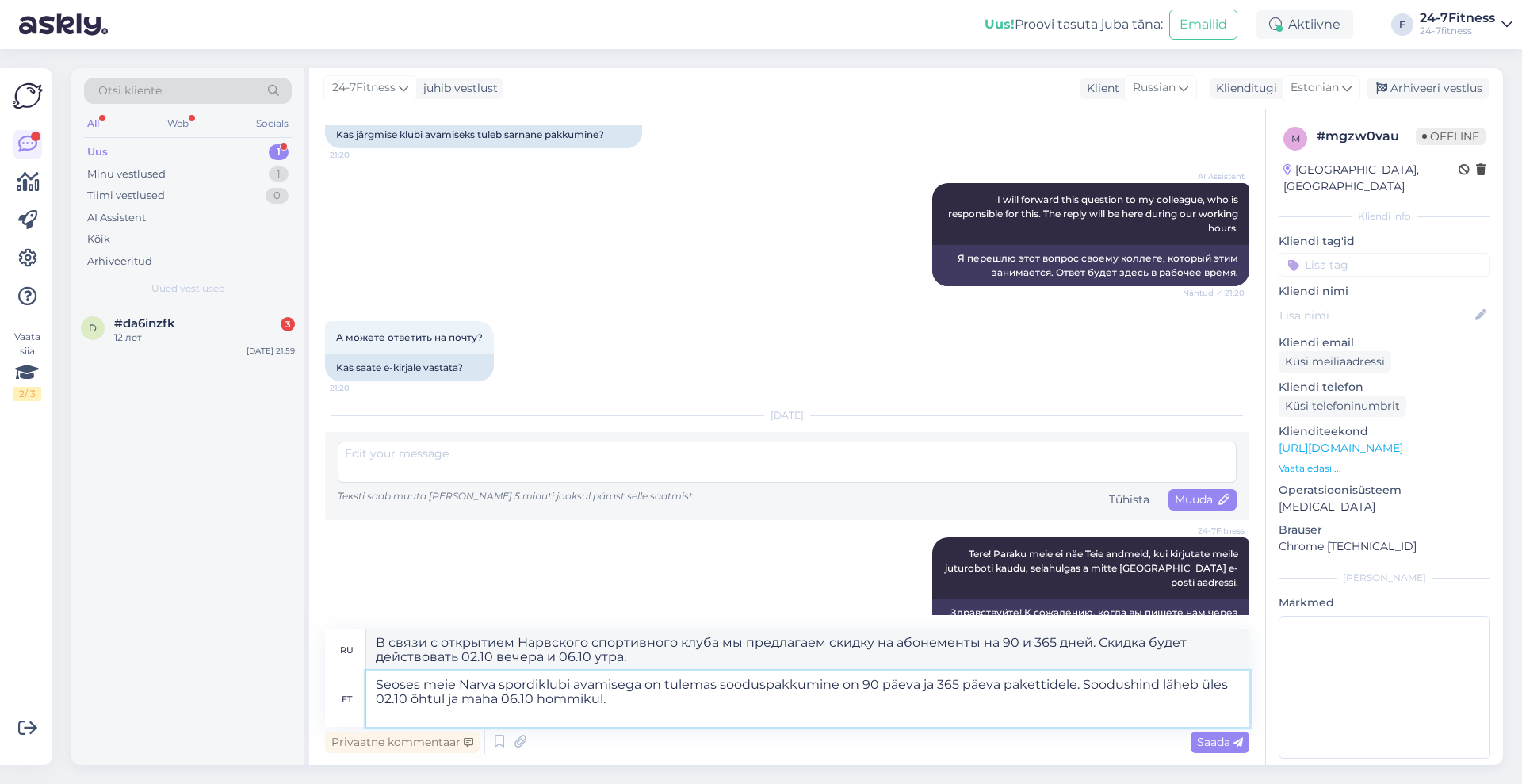
drag, startPoint x: 446, startPoint y: 698, endPoint x: 633, endPoint y: 703, distance: 187.1
click at [633, 703] on textarea "Seoses meie Narva spordiklubi avamisega on tulemas sooduspakkumine on 90 päeva …" at bounding box center [808, 699] width 883 height 56
type textarea "Seoses meie Narva spordiklubi avamisega on tulemas sooduspakkumine on 90 päeva …"
type textarea "В связи с открытием нашего Нарвского спортивного клуба мы предлагаем скидку на …"
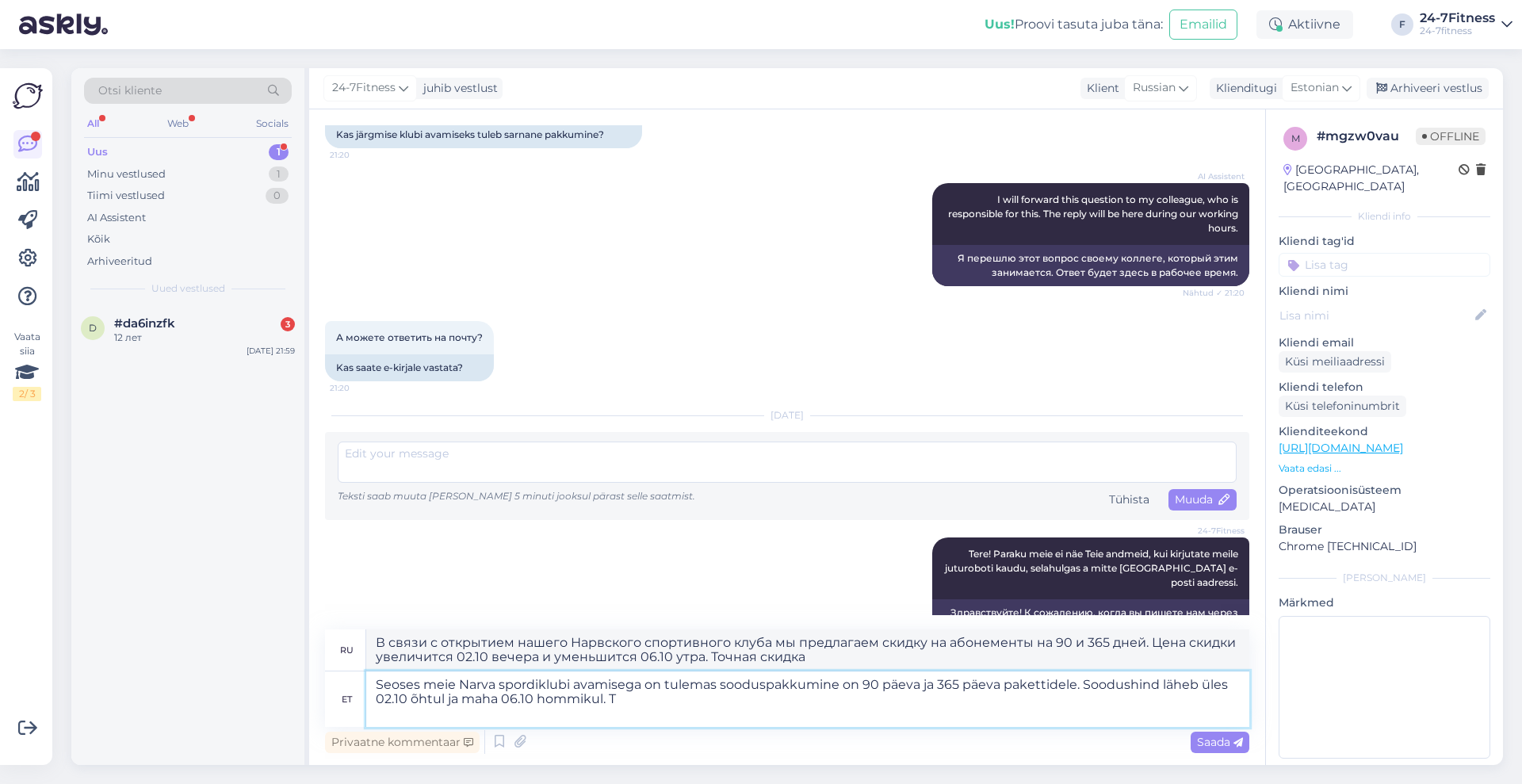
type textarea "Seoses meie Narva spordiklubi avamisega on tulemas sooduspakkumine on 90 päeva …"
type textarea "В связи с открытием Нарвского спортивного клуба мы предлагаем скидку на абонеме…"
type textarea "Seoses meie Narva spordiklubi avamisega on tulemas sooduspakkumine on 90 päeva …"
click at [1207, 736] on span "Saada" at bounding box center [1219, 742] width 46 height 15
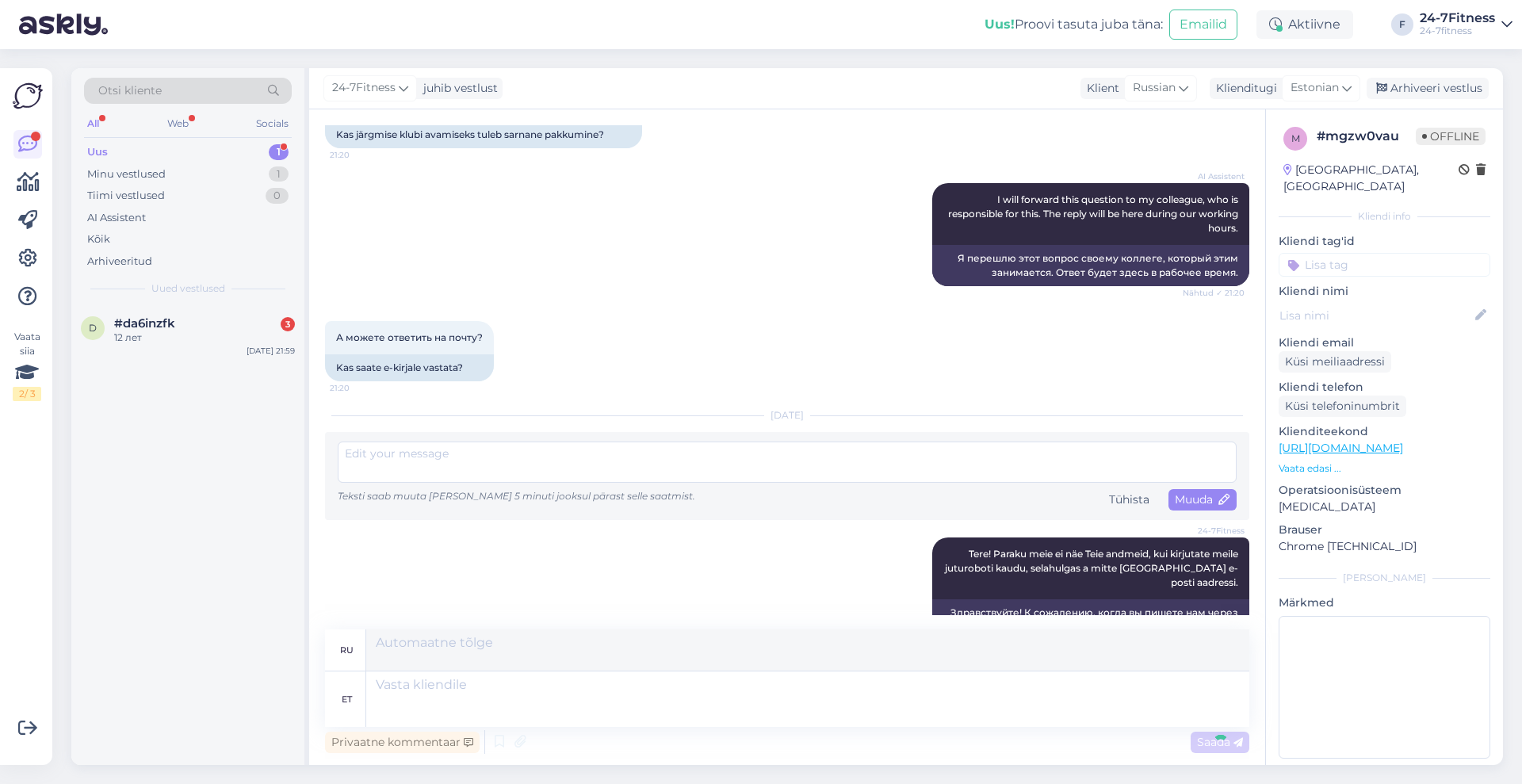
scroll to position [622, 0]
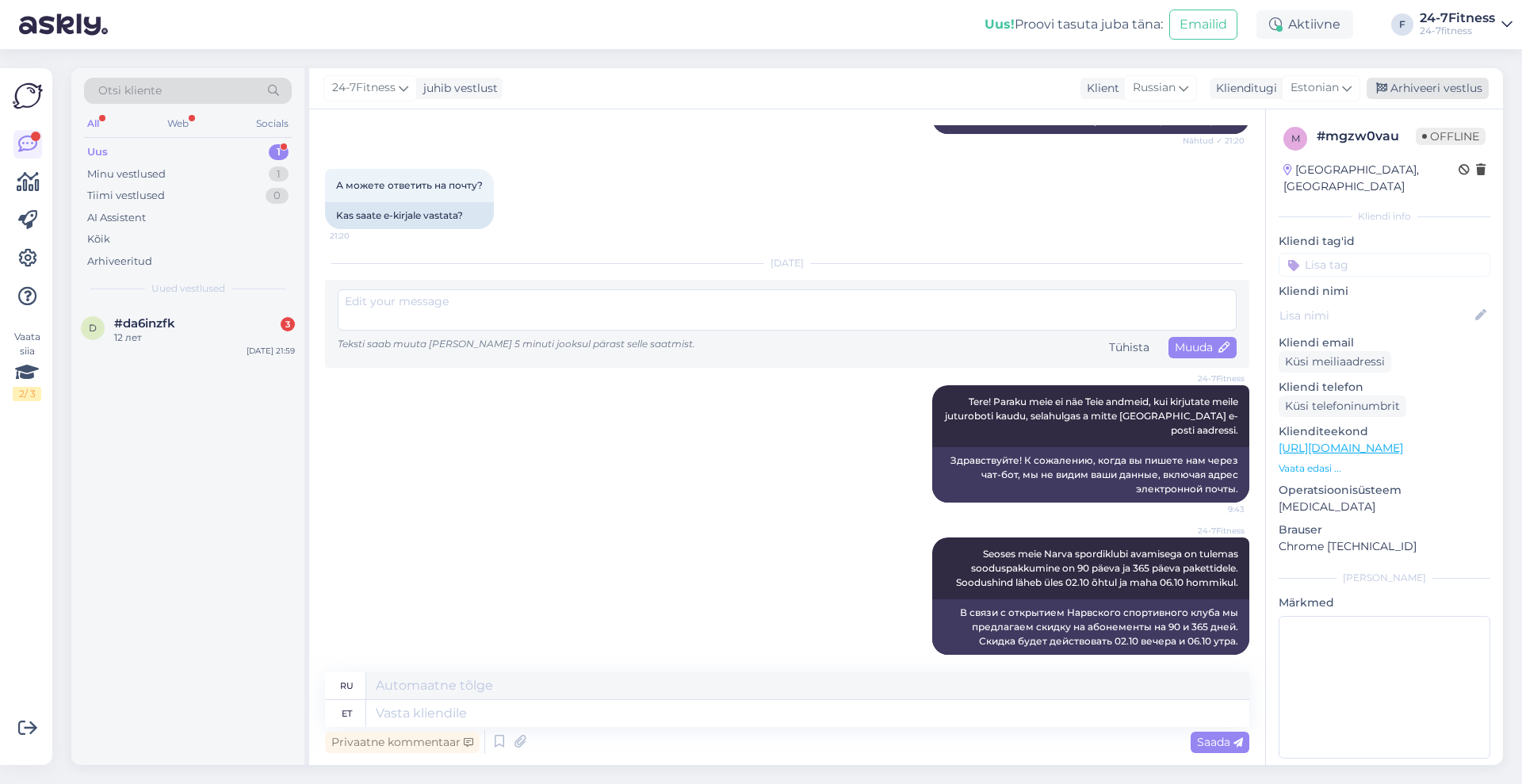
click at [1420, 86] on div "Arhiveeri vestlus" at bounding box center [1428, 88] width 123 height 22
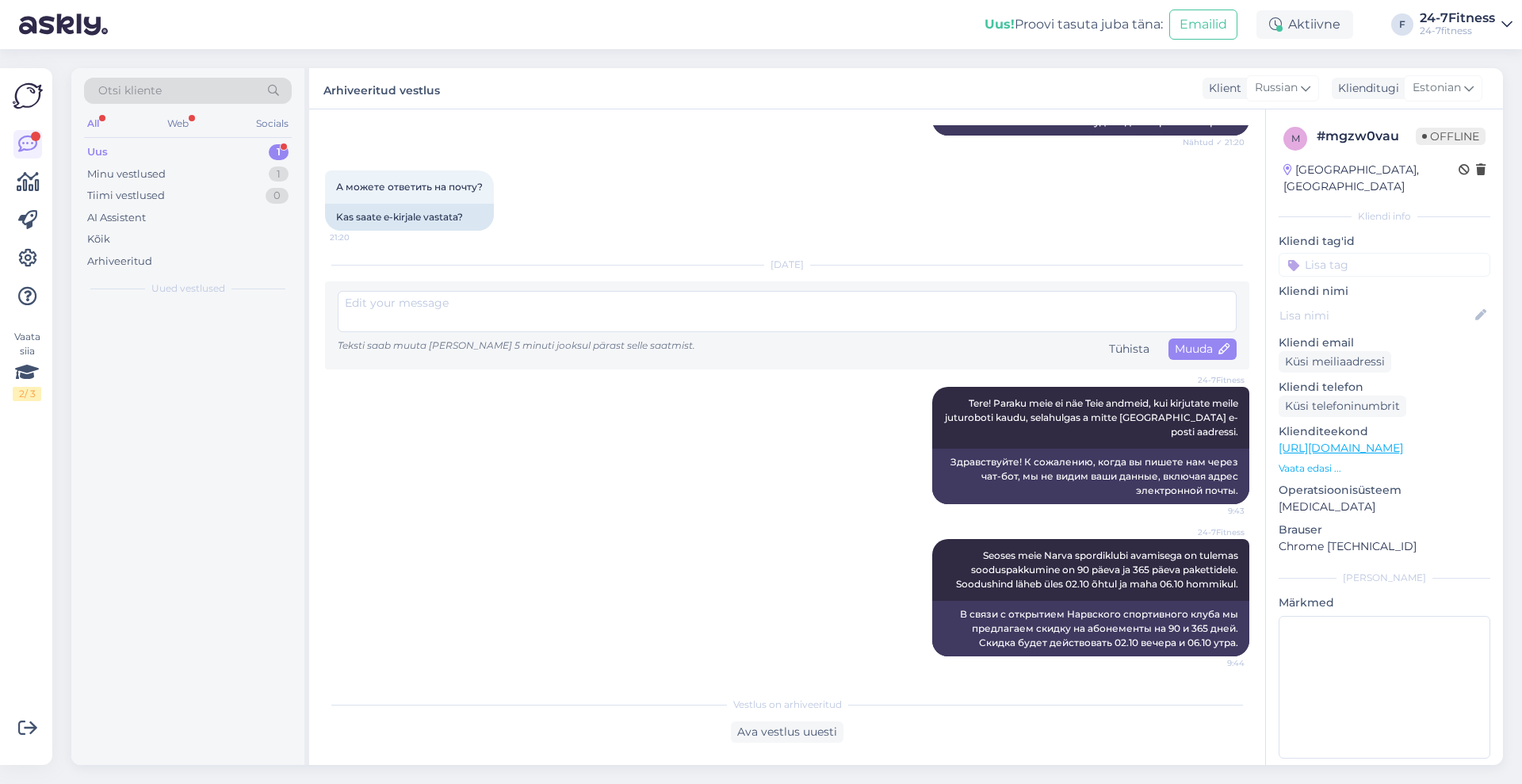
scroll to position [607, 0]
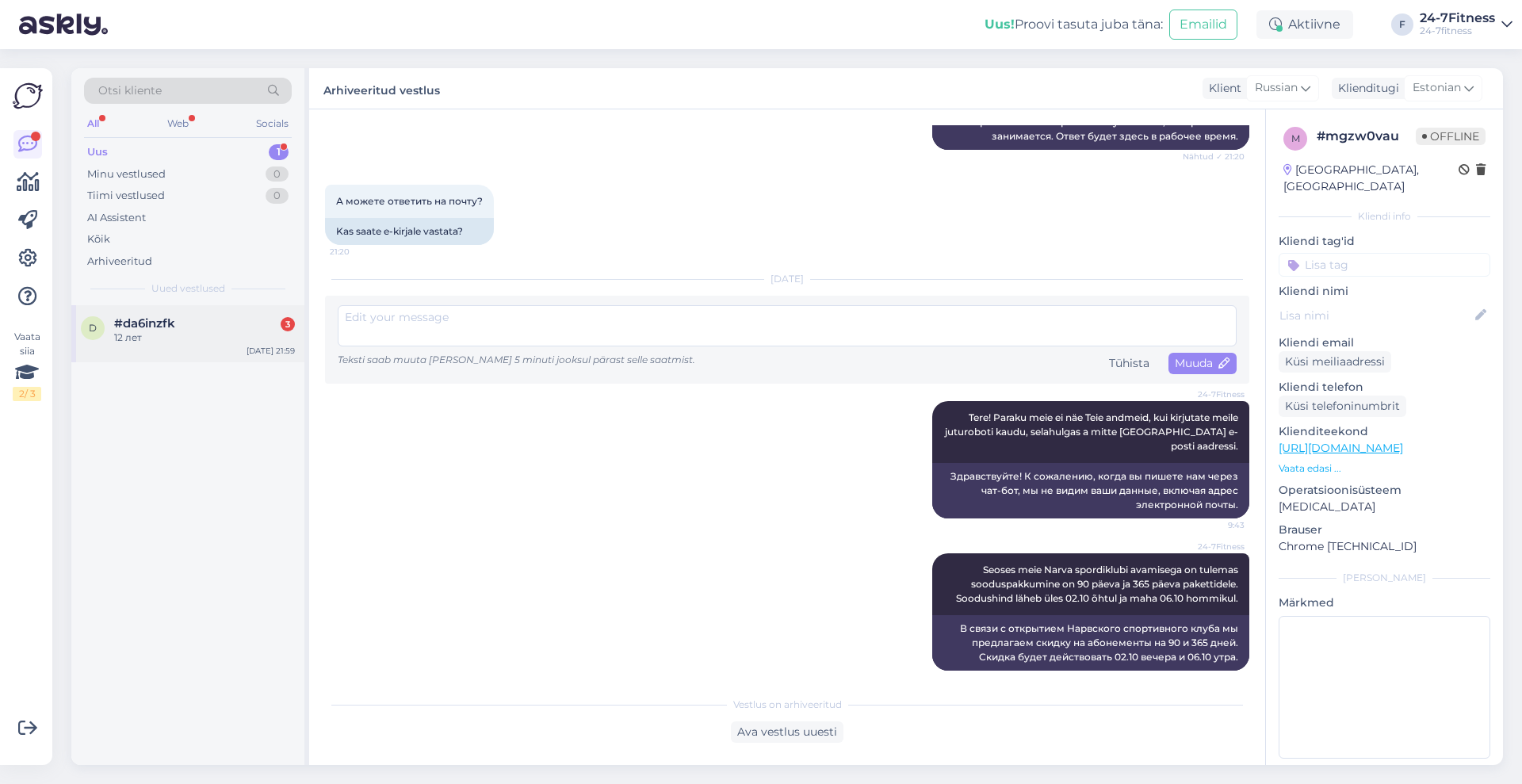
click at [172, 334] on div "12 лет" at bounding box center [204, 337] width 180 height 15
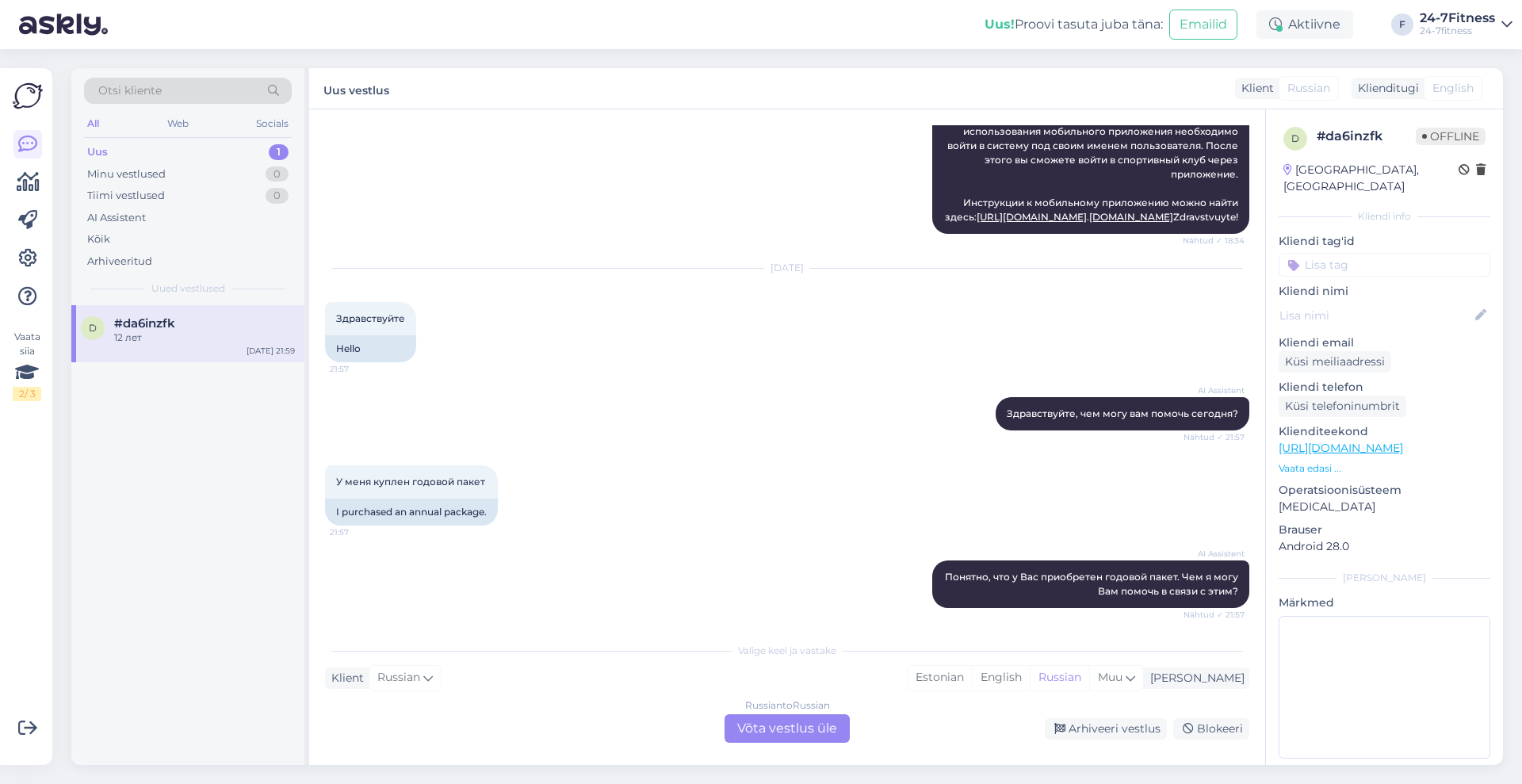
scroll to position [968, 0]
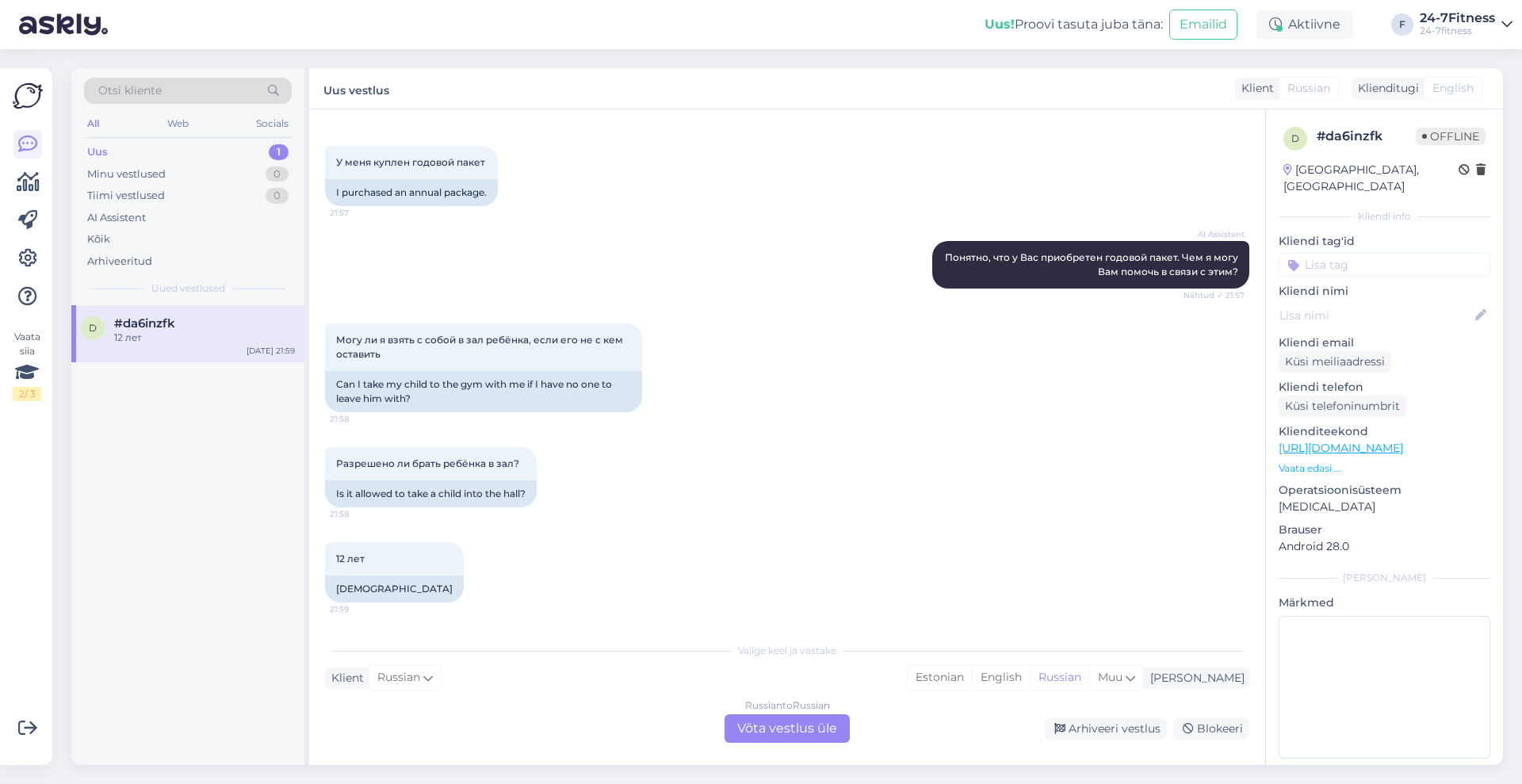
click at [823, 727] on div "Russian to Russian Võta vestlus üle" at bounding box center [787, 728] width 125 height 28
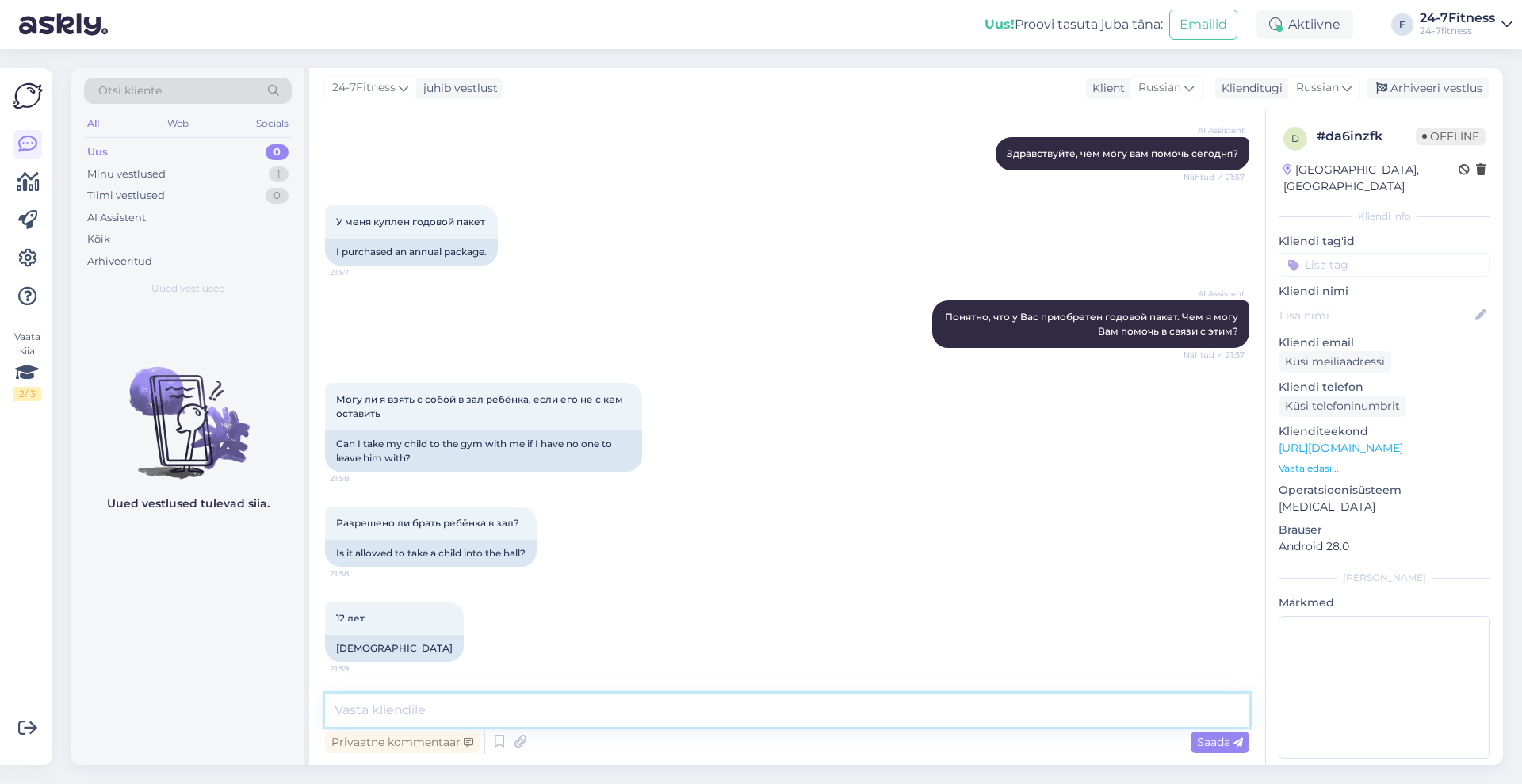
click at [783, 711] on textarea at bounding box center [787, 710] width 924 height 33
paste textarea "Наш спортивный клуб можно посещать детям с 7-летнего возраста. Для входа необхо…"
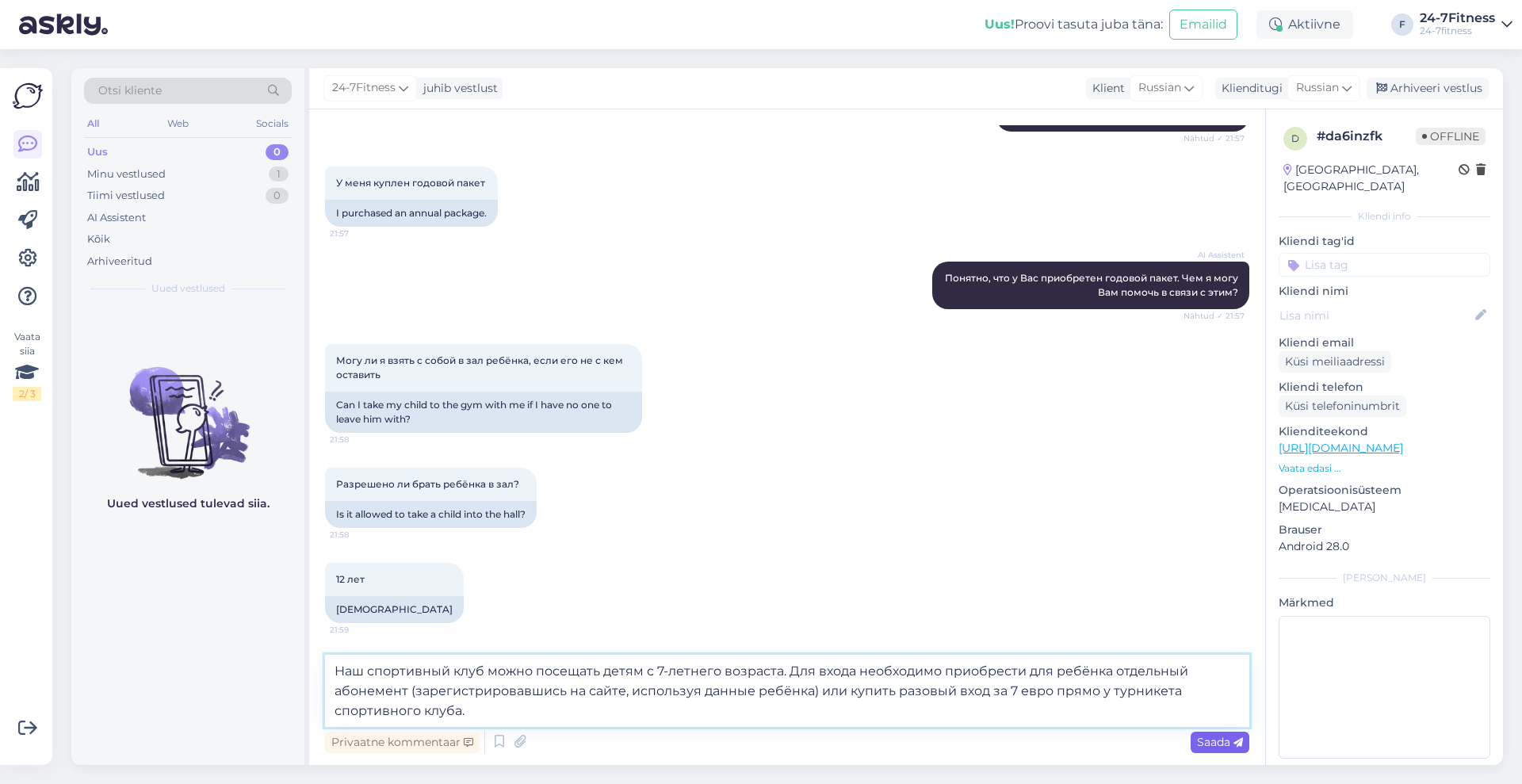
type textarea "Наш спортивный клуб можно посещать детям с 7-летнего возраста. Для входа необхо…"
click at [1192, 750] on div "Saada" at bounding box center [1220, 743] width 59 height 22
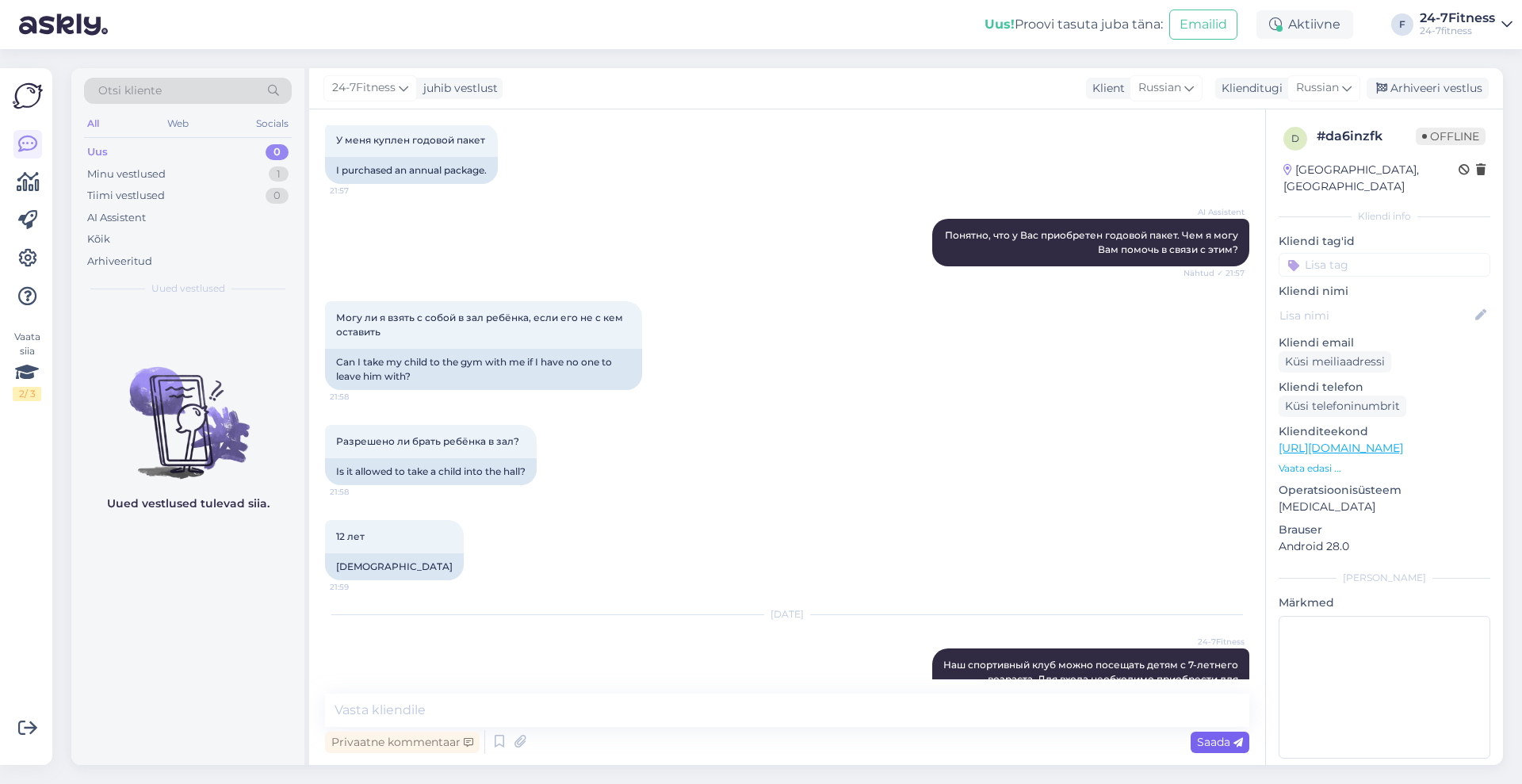
scroll to position [1068, 0]
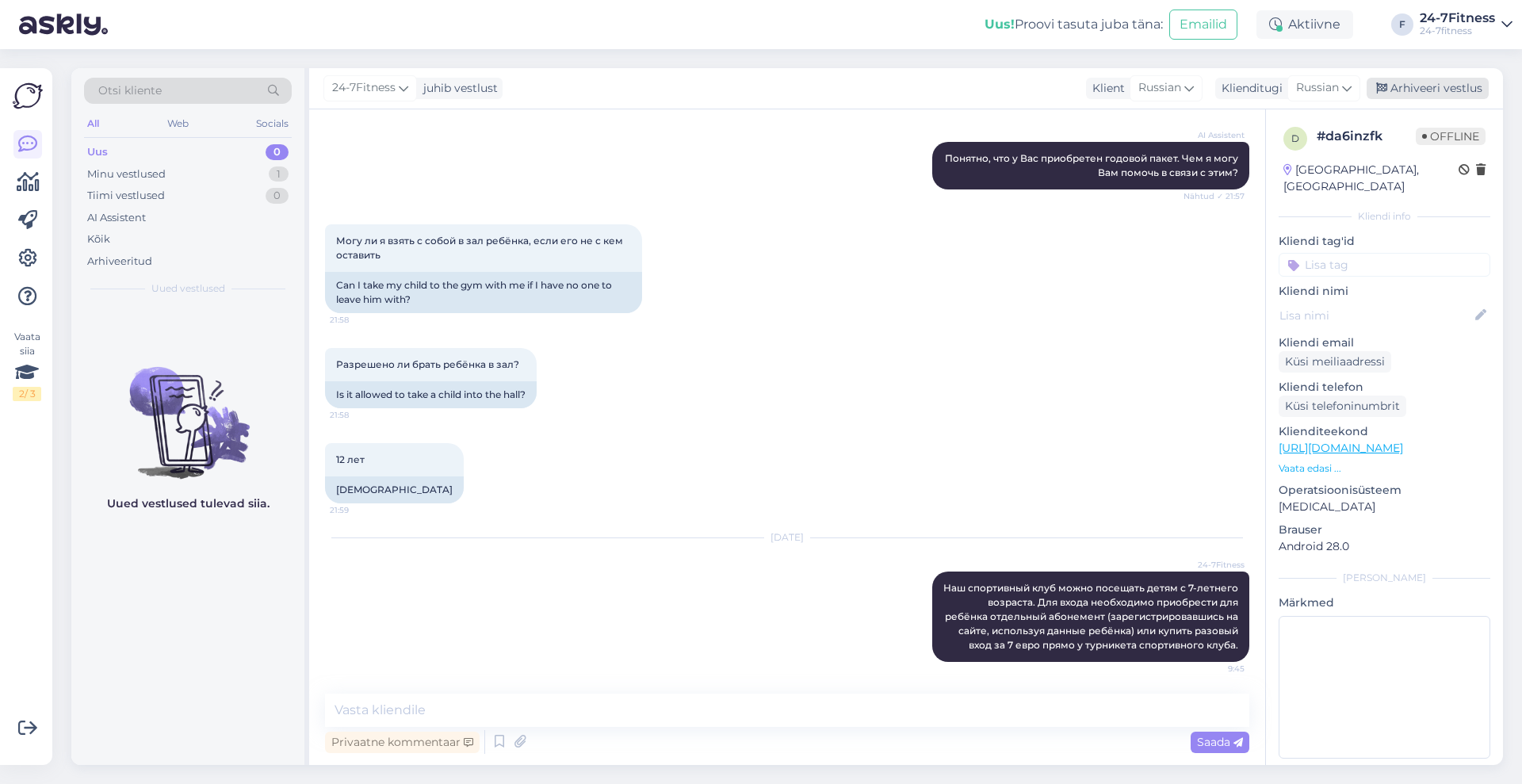
click at [1458, 83] on div "Arhiveeri vestlus" at bounding box center [1428, 88] width 123 height 22
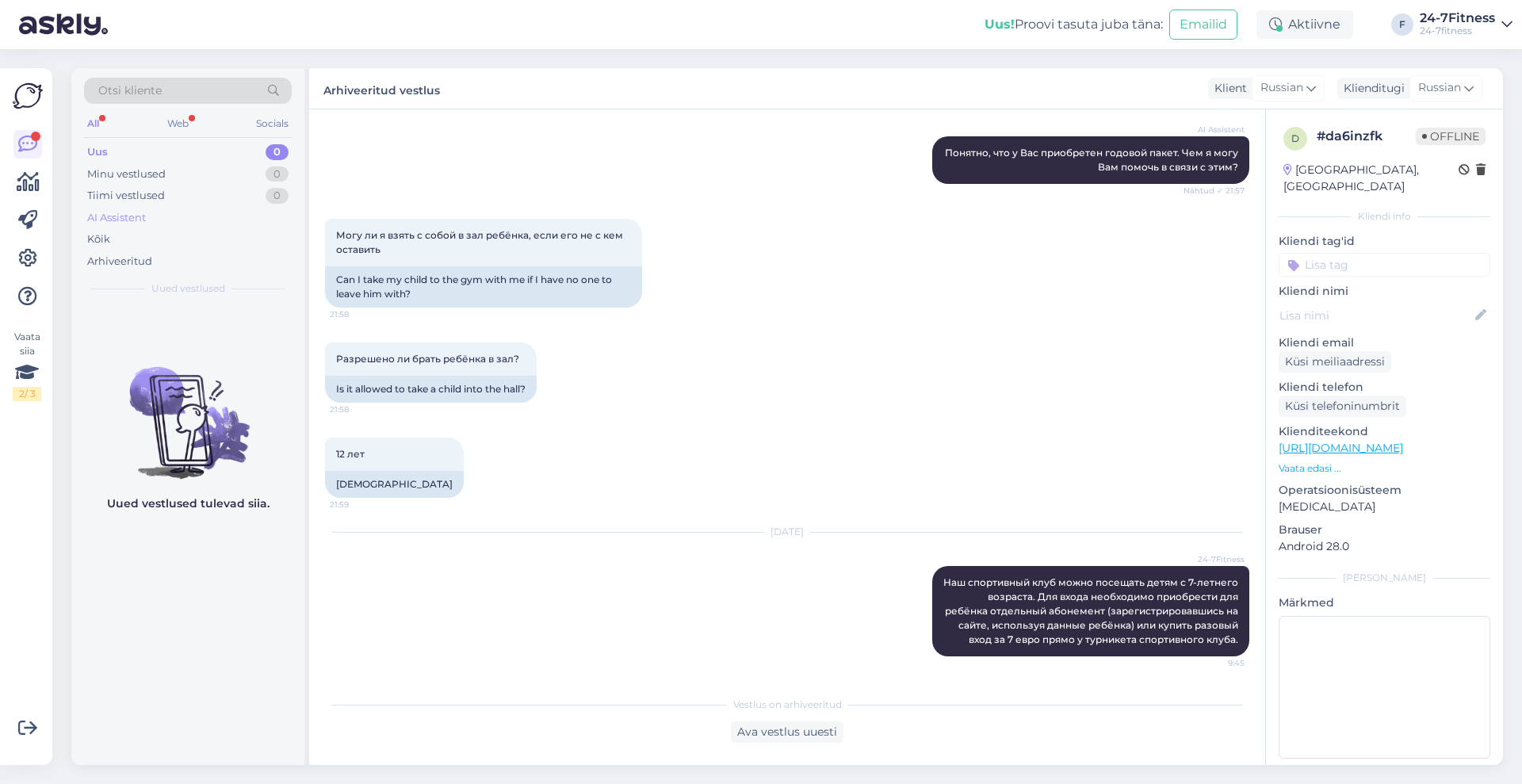
click at [123, 219] on div "AI Assistent" at bounding box center [117, 218] width 59 height 16
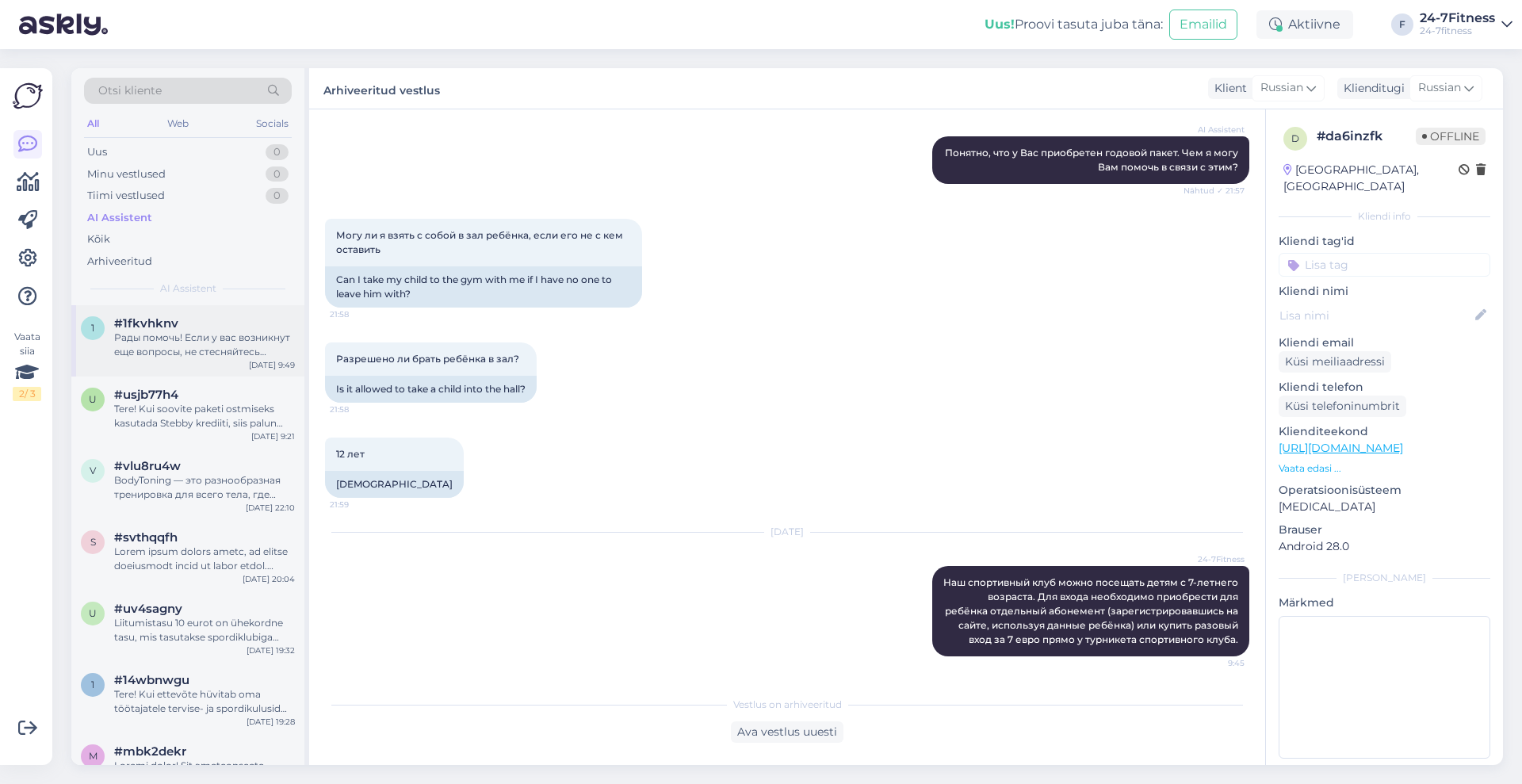
click at [238, 372] on div "1 #1fkvhknv Рады помочь! Если у вас возникнут еще вопросы, не стесняйтесь обращ…" at bounding box center [188, 340] width 233 height 72
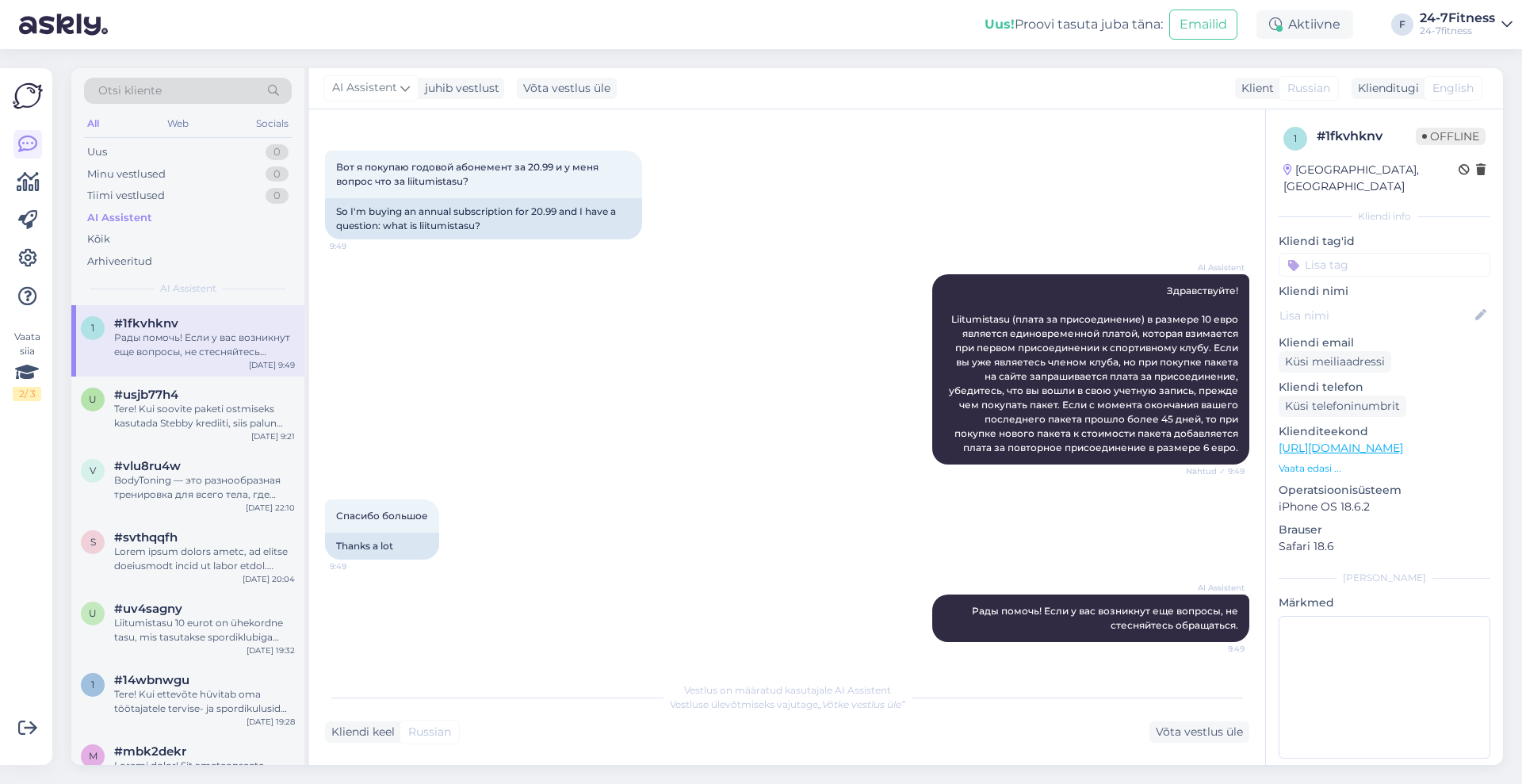
scroll to position [59, 0]
click at [126, 158] on div "Uus 0" at bounding box center [188, 152] width 208 height 23
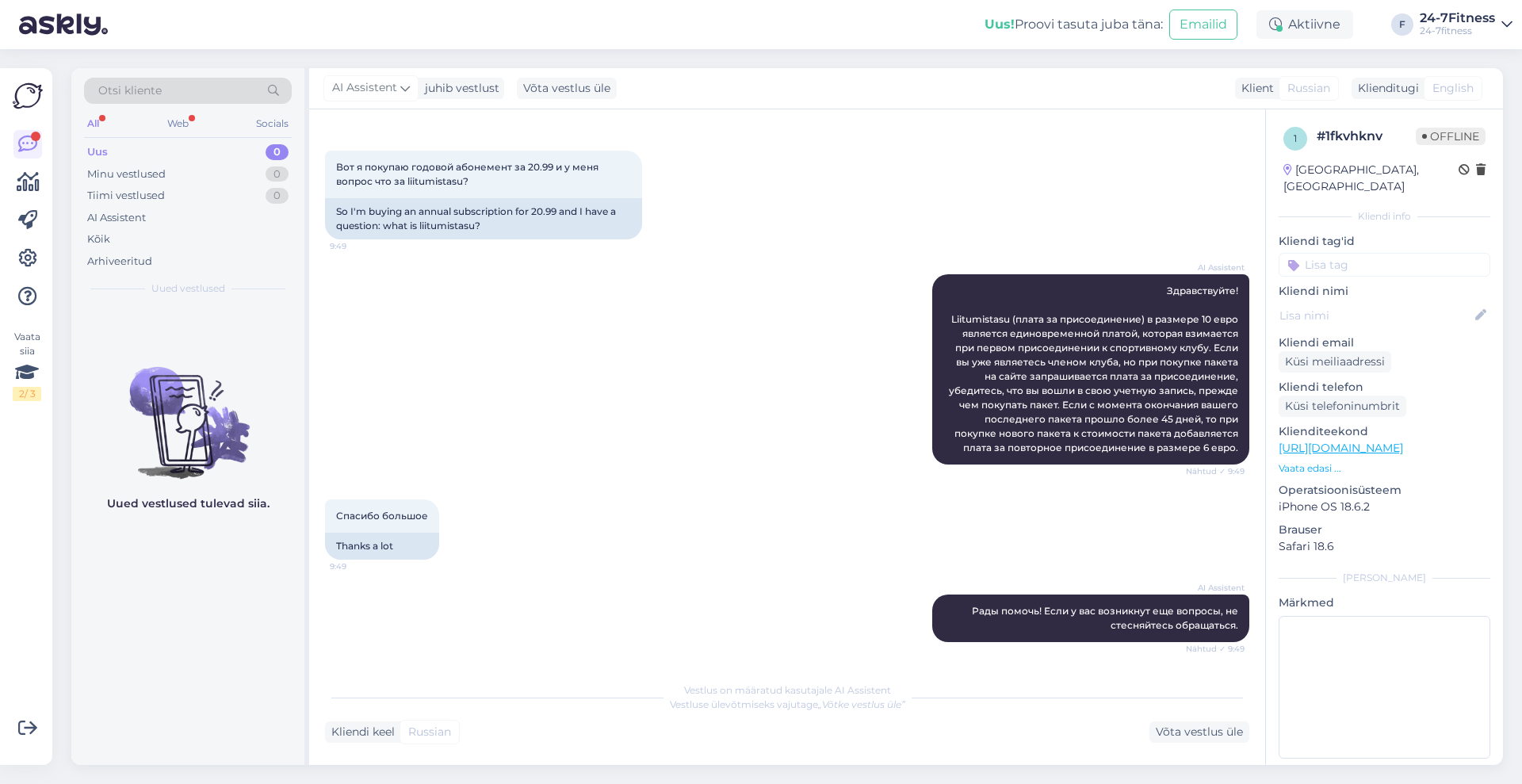
scroll to position [351, 0]
